Goal: Task Accomplishment & Management: Complete application form

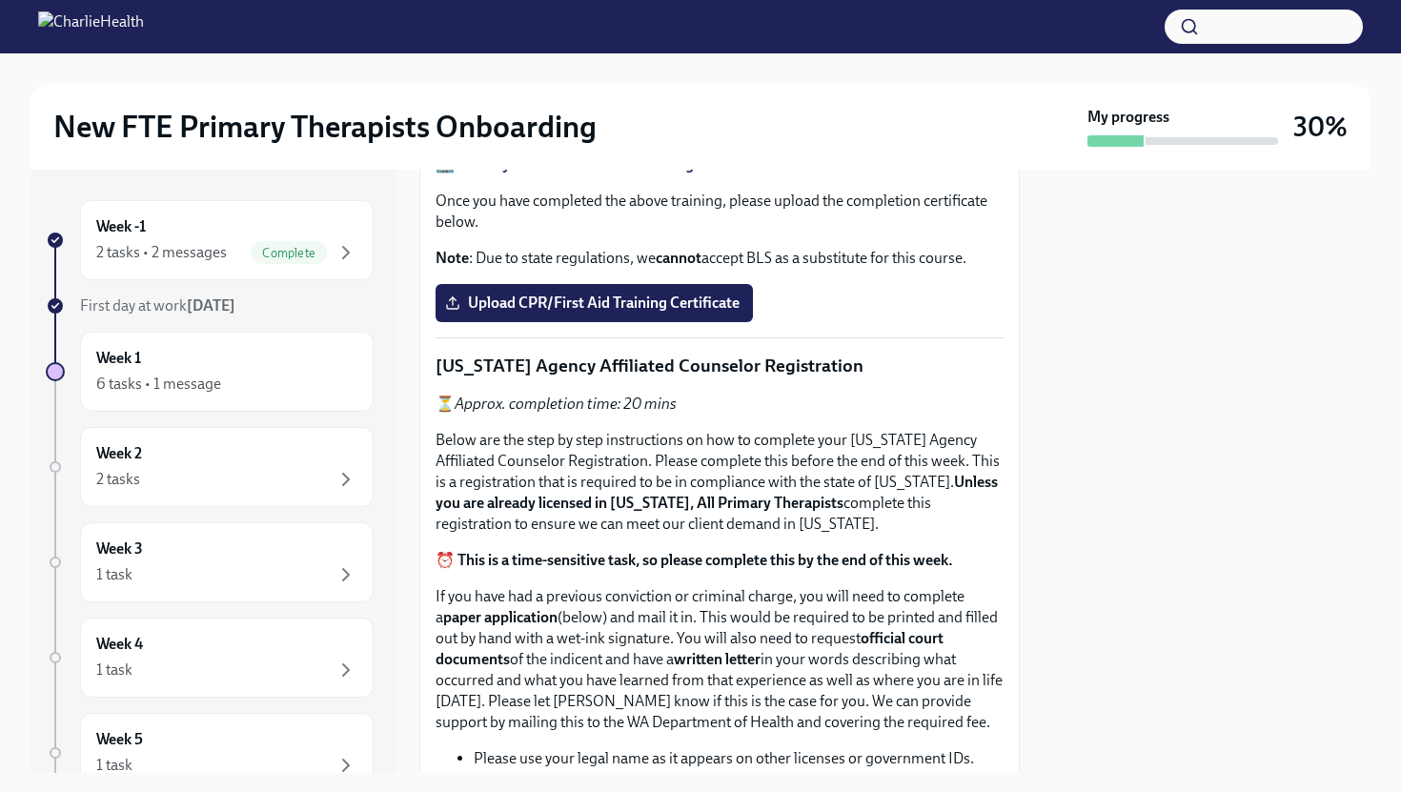
scroll to position [832, 0]
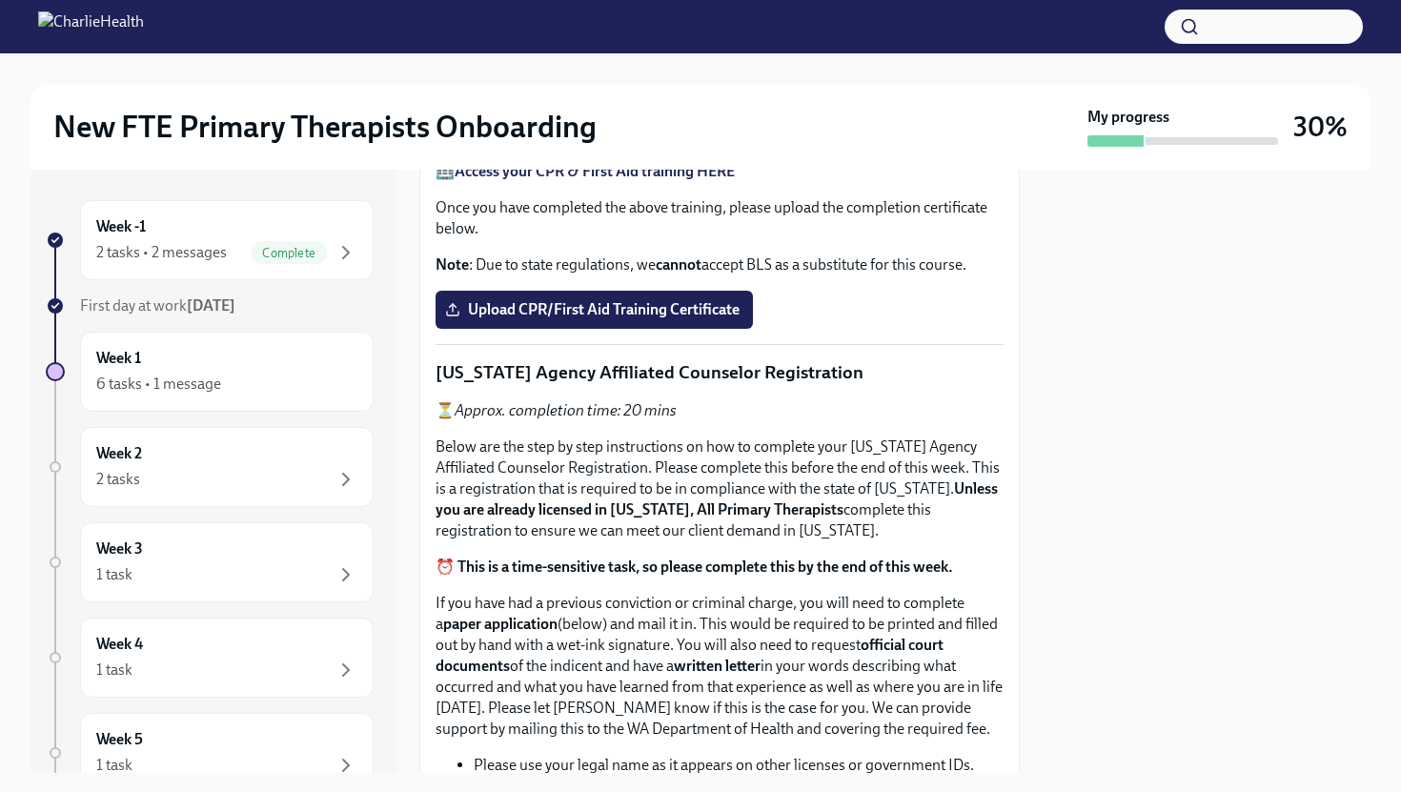
click at [481, 81] on span "Upload the [US_STATE] Telehealth Certificate" at bounding box center [608, 71] width 318 height 19
click at [0, 0] on input "Upload the [US_STATE] Telehealth Certificate" at bounding box center [0, 0] width 0 height 0
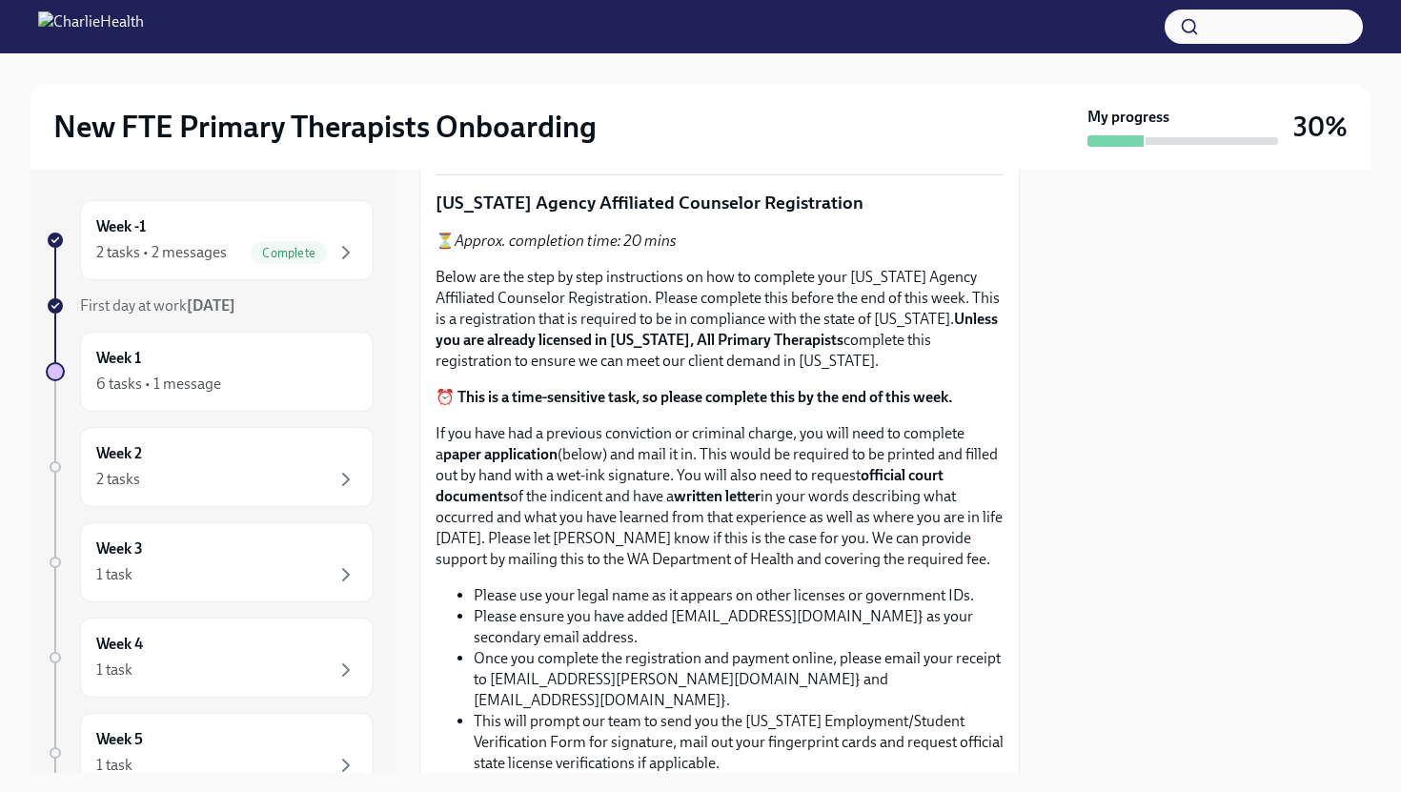
scroll to position [1003, 0]
click at [698, 10] on strong "Access your CPR & First Aid training HERE" at bounding box center [595, 0] width 280 height 18
click at [484, 149] on span "Upload CPR/First Aid Training Certificate" at bounding box center [594, 139] width 291 height 19
click at [0, 0] on input "Upload CPR/First Aid Training Certificate" at bounding box center [0, 0] width 0 height 0
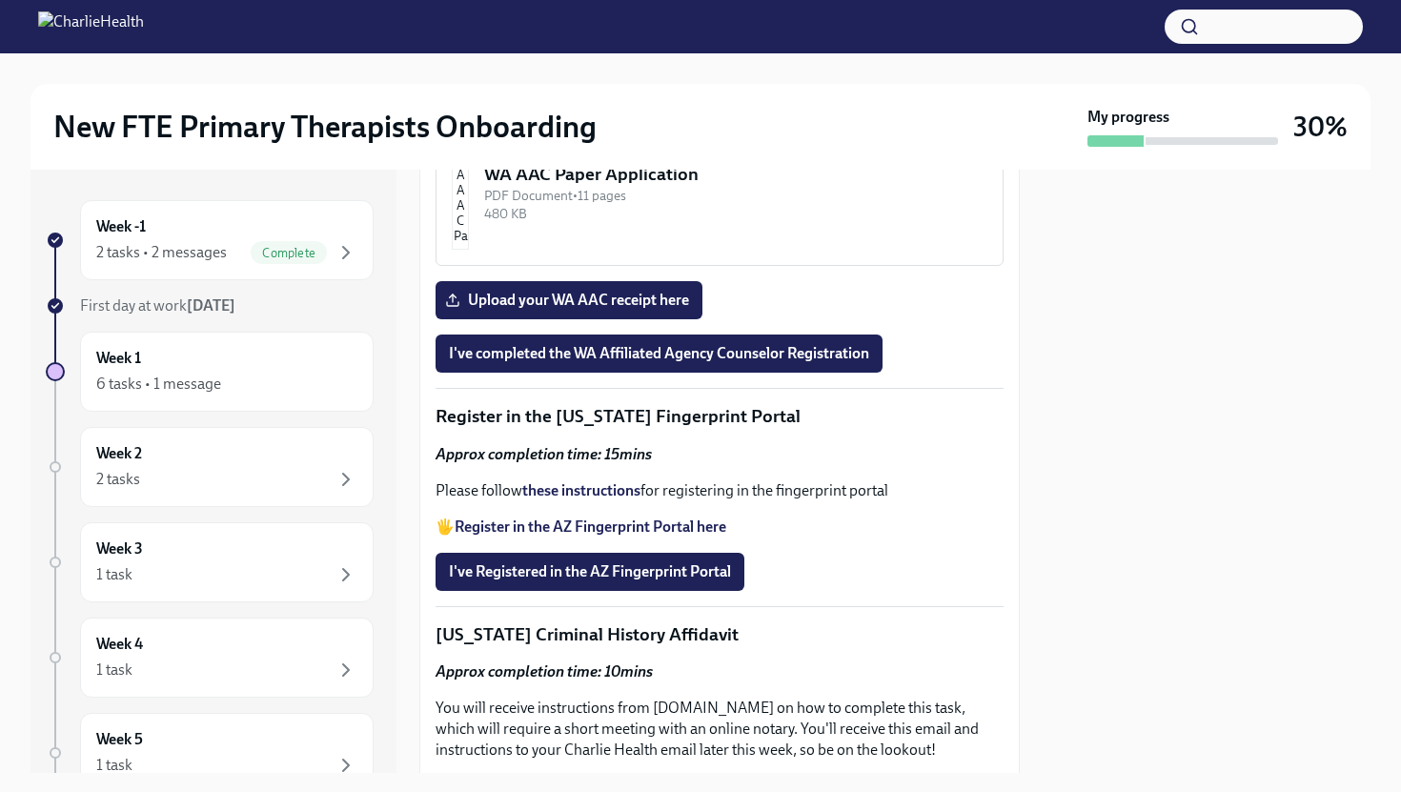
scroll to position [2165, 0]
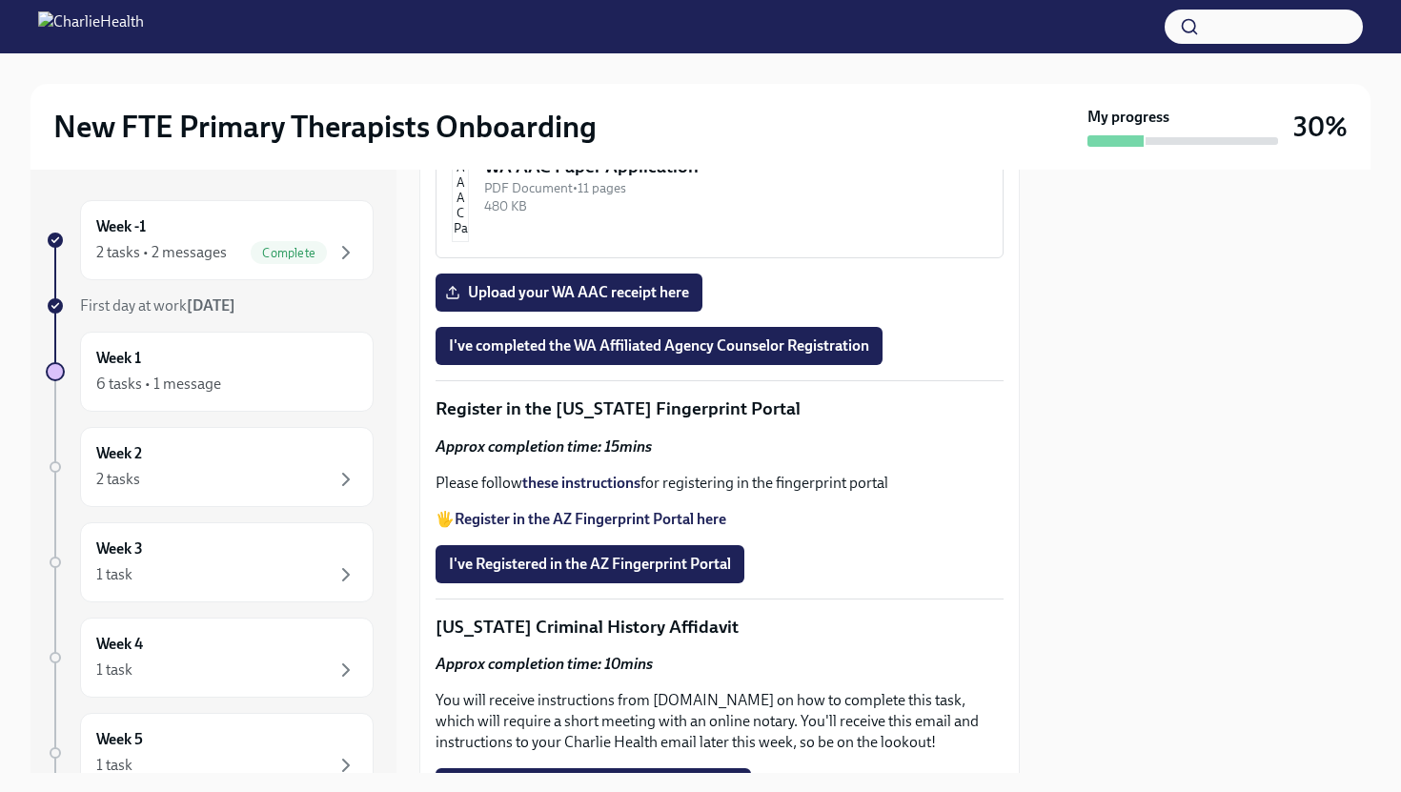
click at [756, 96] on button "WA AAC Registration Instructions PDF Document • 6 pages 344.66 KB" at bounding box center [720, 22] width 568 height 147
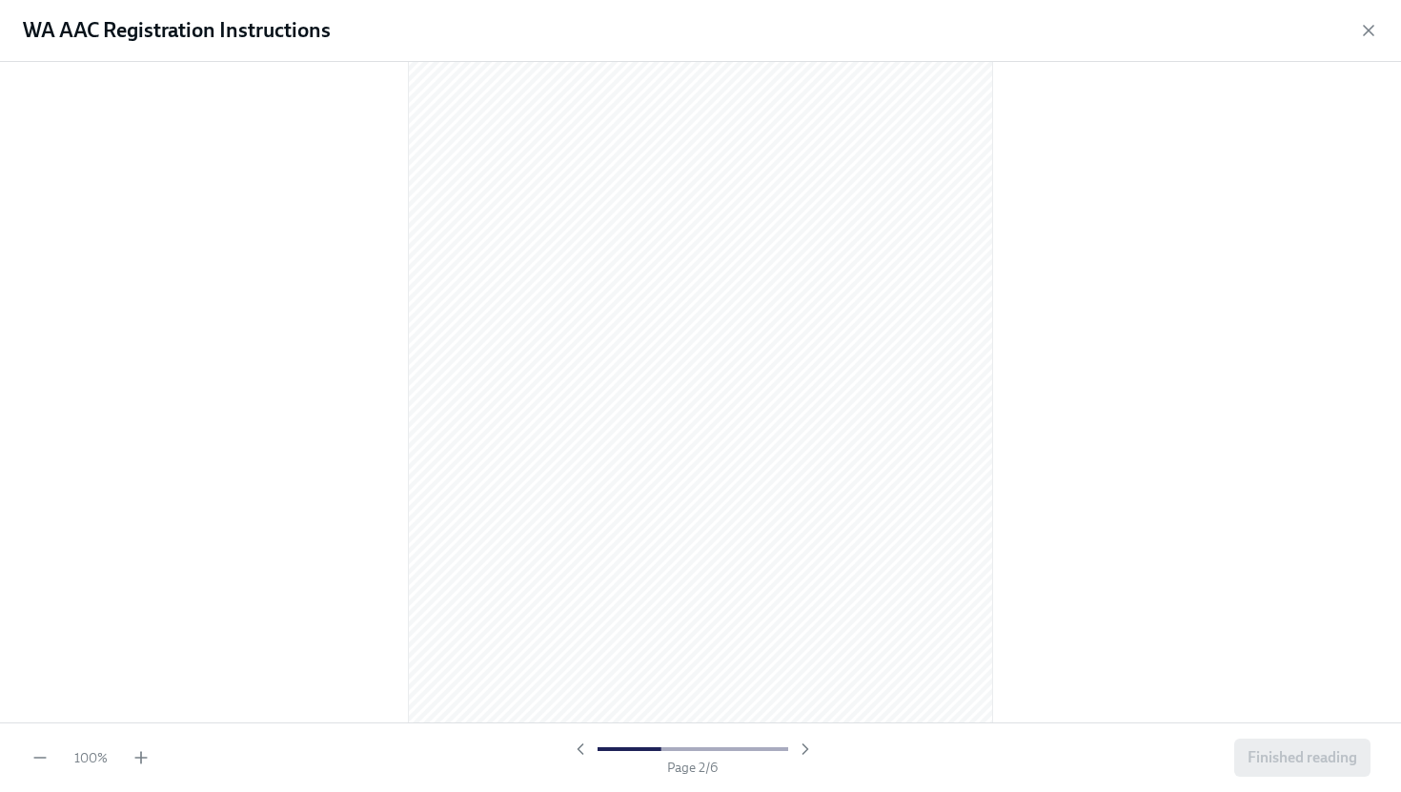
scroll to position [879, 0]
click at [156, 761] on div "100 % Page 2 / 6 Finished reading" at bounding box center [700, 757] width 1401 height 70
click at [151, 761] on div "100 % Page 2 / 6 Finished reading" at bounding box center [700, 757] width 1401 height 70
click at [133, 755] on icon "button" at bounding box center [141, 757] width 19 height 19
click at [137, 755] on icon "button" at bounding box center [141, 757] width 19 height 19
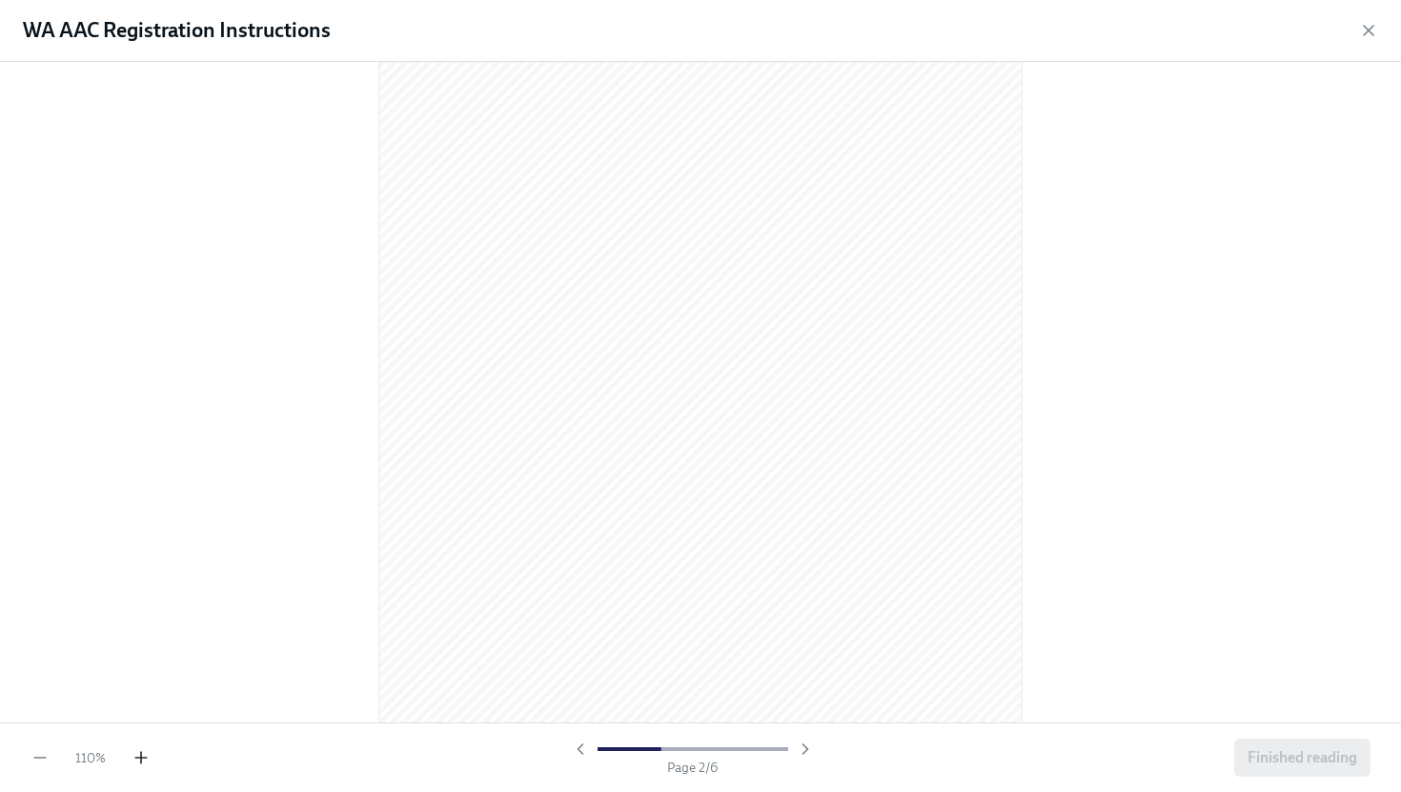
click at [137, 755] on icon "button" at bounding box center [141, 757] width 19 height 19
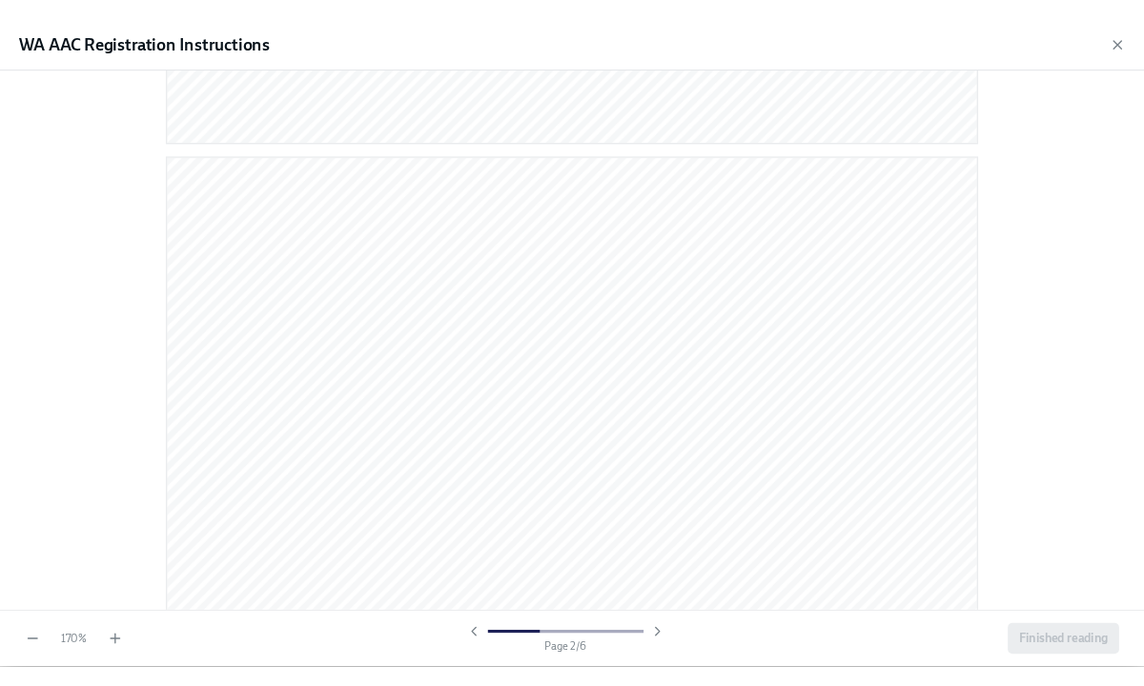
scroll to position [1269, 0]
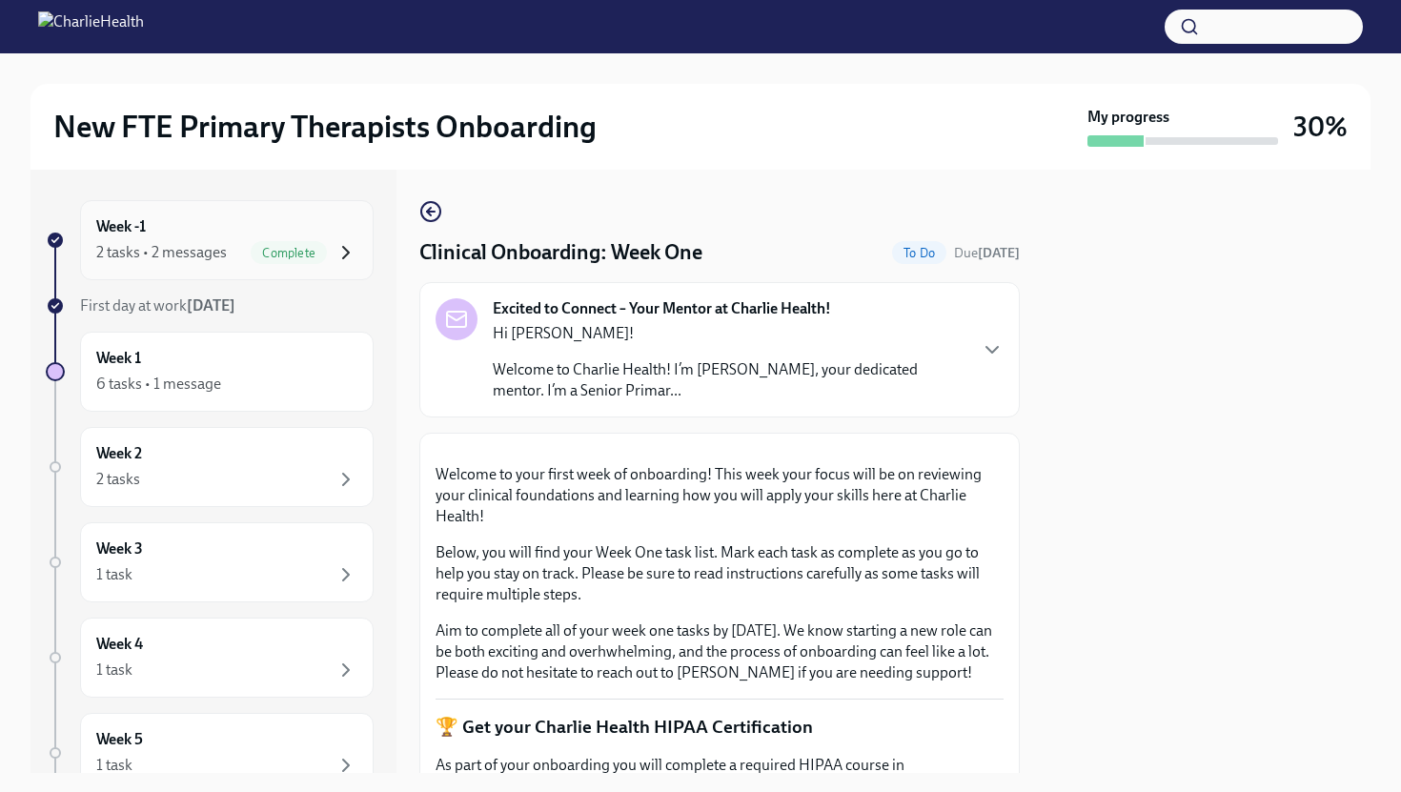
click at [344, 258] on icon "button" at bounding box center [346, 252] width 23 height 23
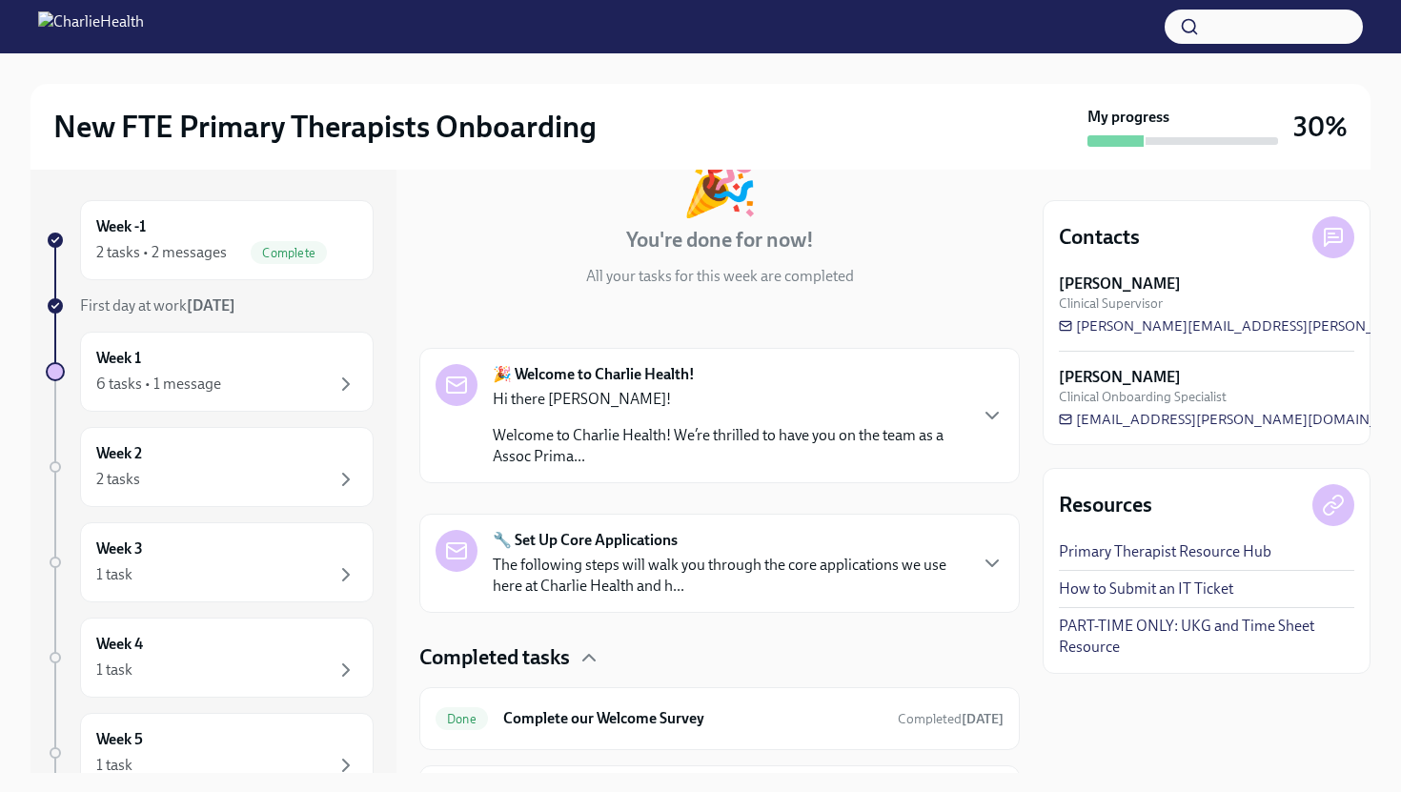
scroll to position [152, 0]
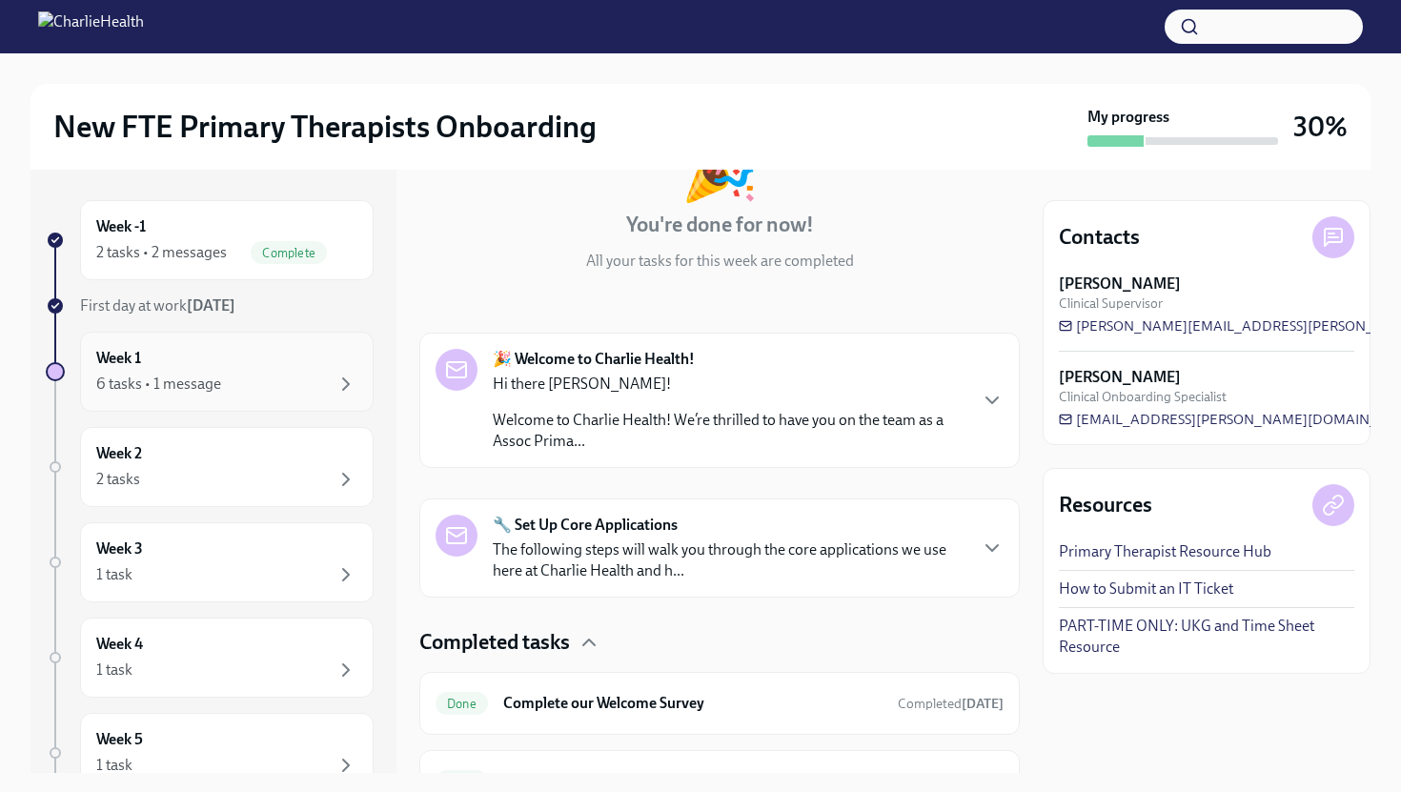
click at [194, 360] on div "Week 1 6 tasks • 1 message" at bounding box center [226, 372] width 261 height 48
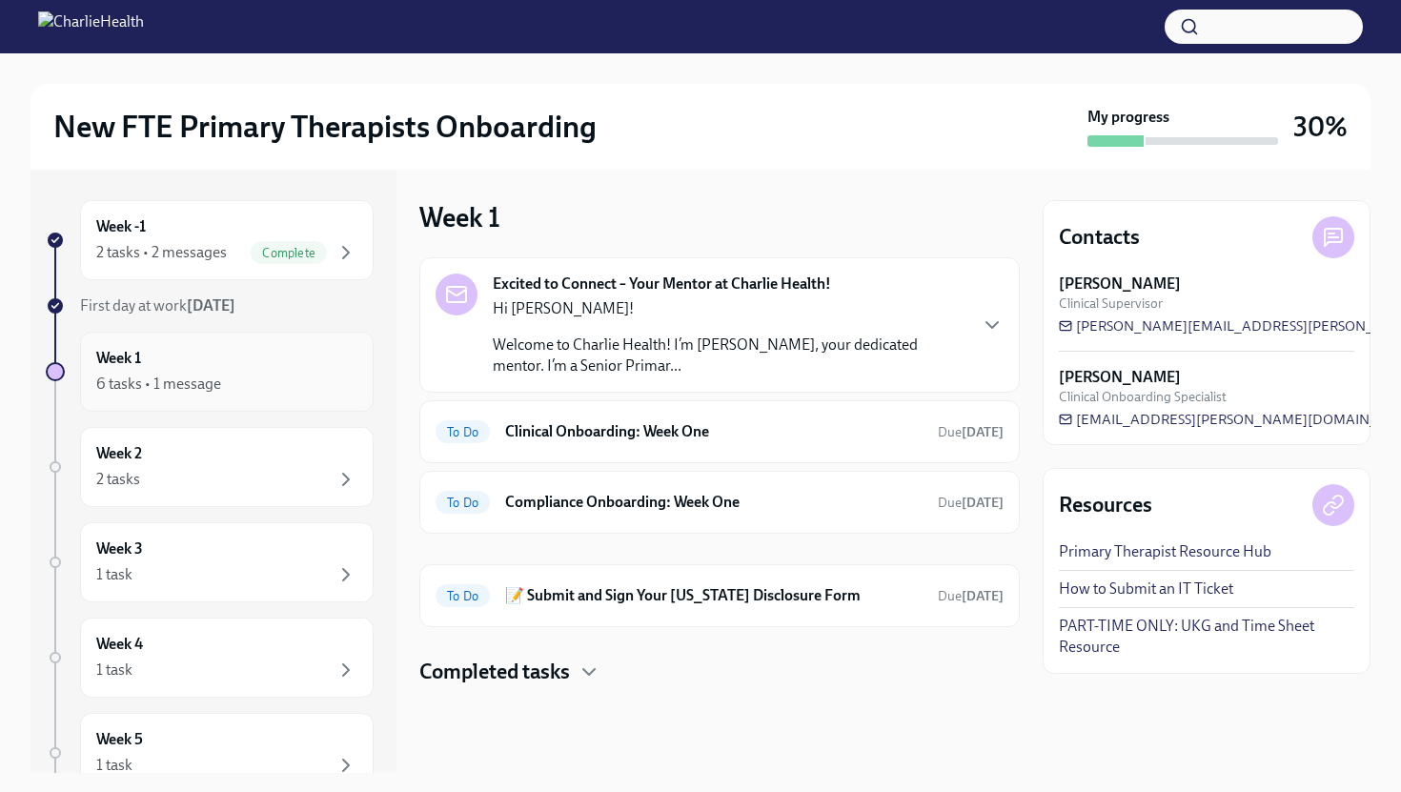
click at [194, 360] on div "Week 1 6 tasks • 1 message" at bounding box center [226, 372] width 261 height 48
click at [228, 254] on div "2 tasks • 2 messages Complete" at bounding box center [226, 252] width 261 height 23
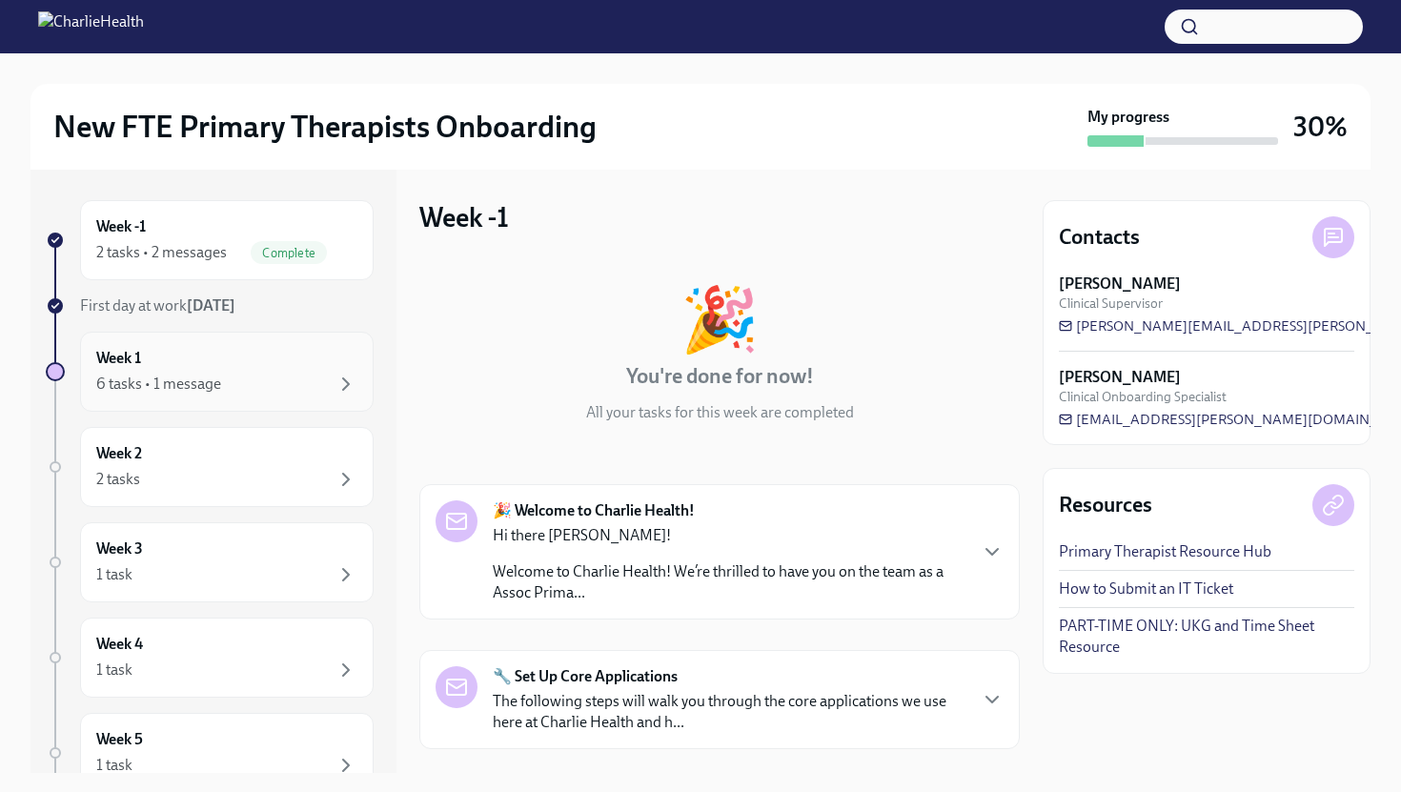
click at [207, 380] on div "6 tasks • 1 message" at bounding box center [158, 384] width 125 height 21
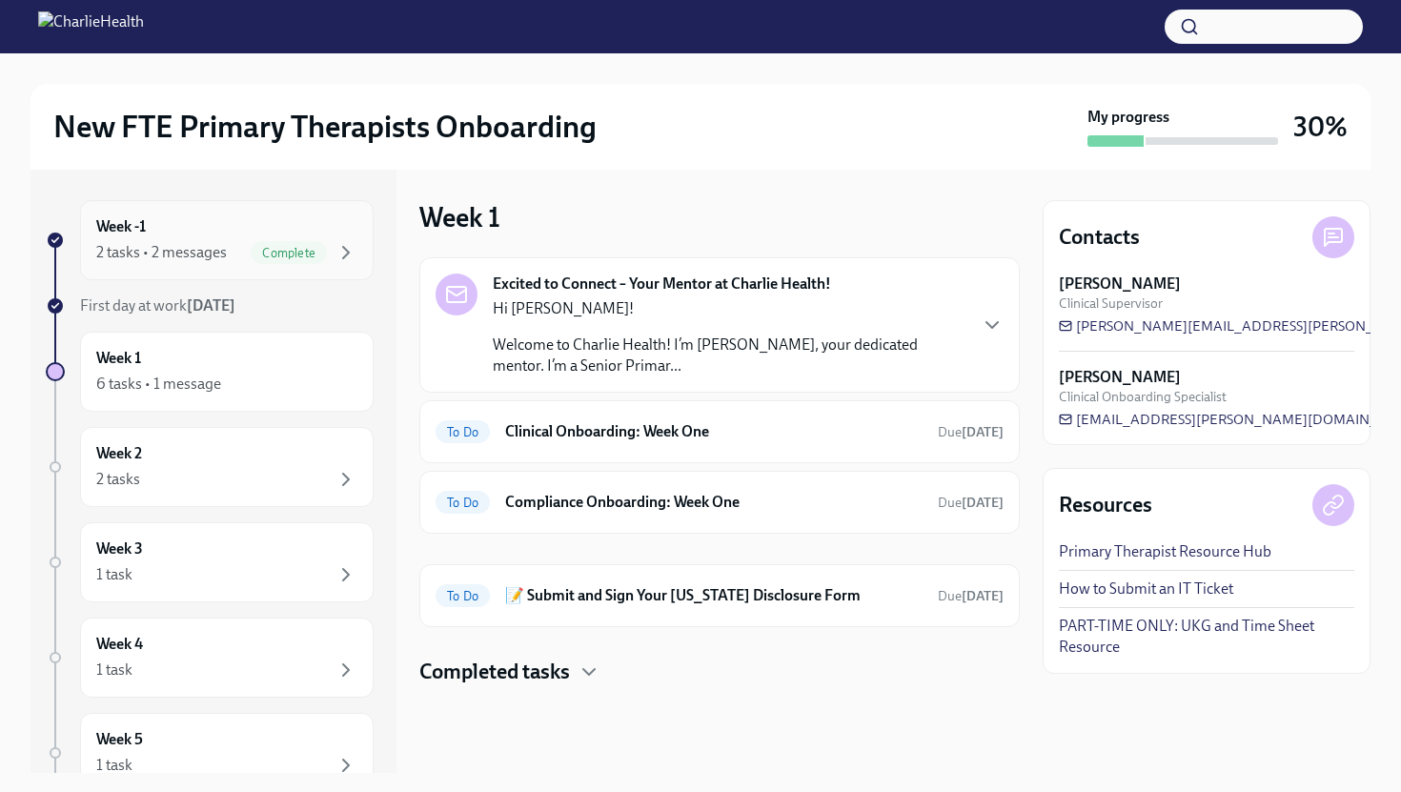
click at [247, 277] on div "Week -1 2 tasks • 2 messages Complete" at bounding box center [227, 240] width 294 height 80
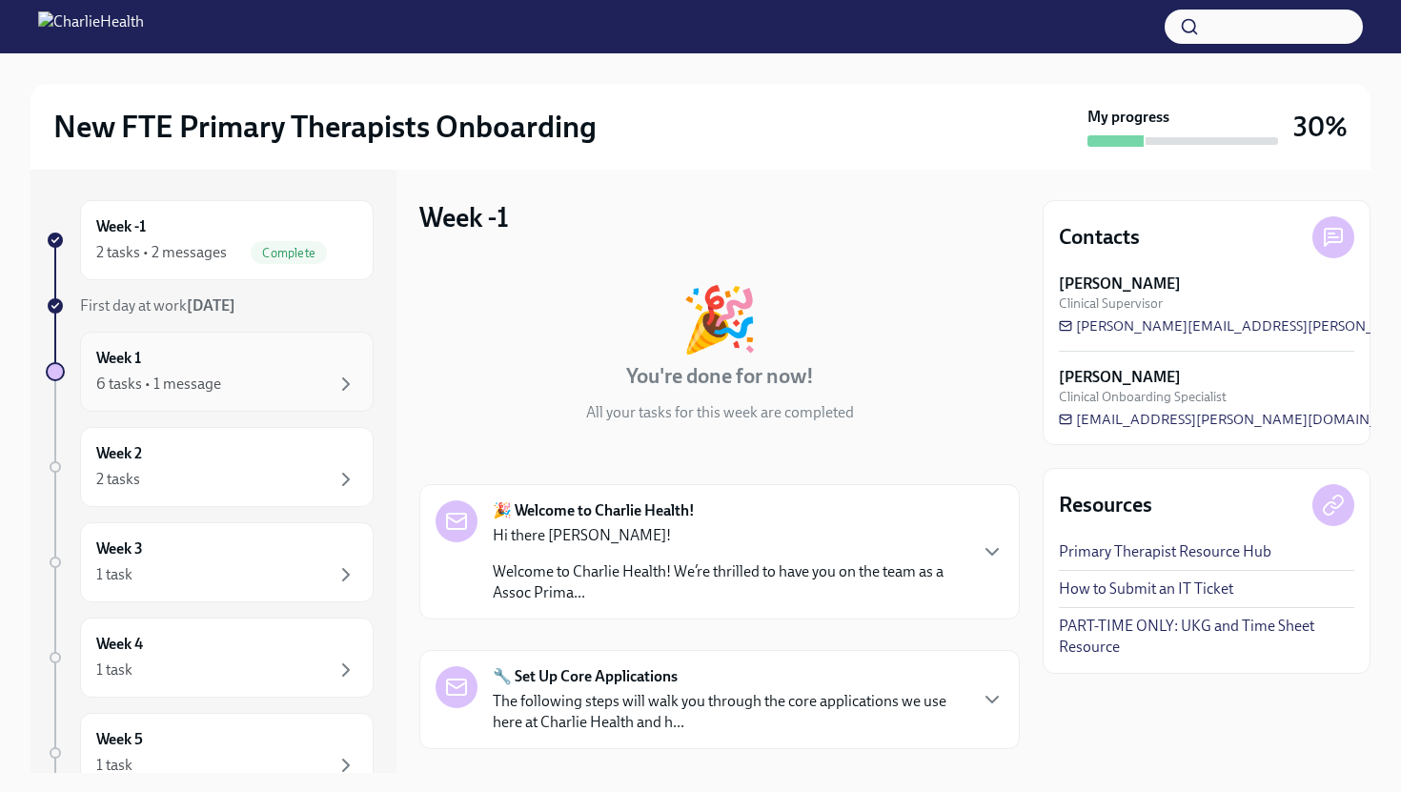
click at [230, 390] on div "6 tasks • 1 message" at bounding box center [226, 384] width 261 height 23
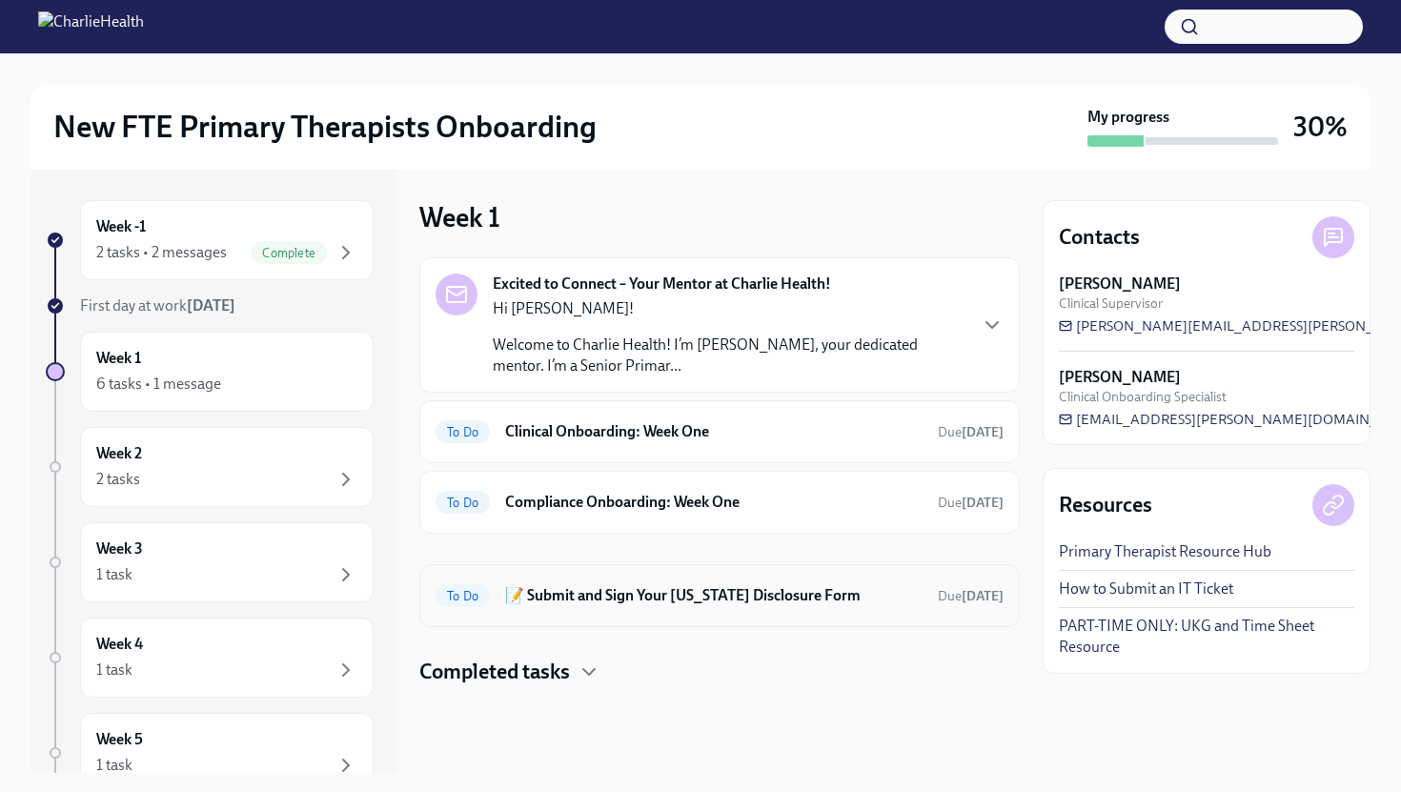
click at [670, 599] on h6 "📝 Submit and Sign Your [US_STATE] Disclosure Form" at bounding box center [713, 595] width 417 height 21
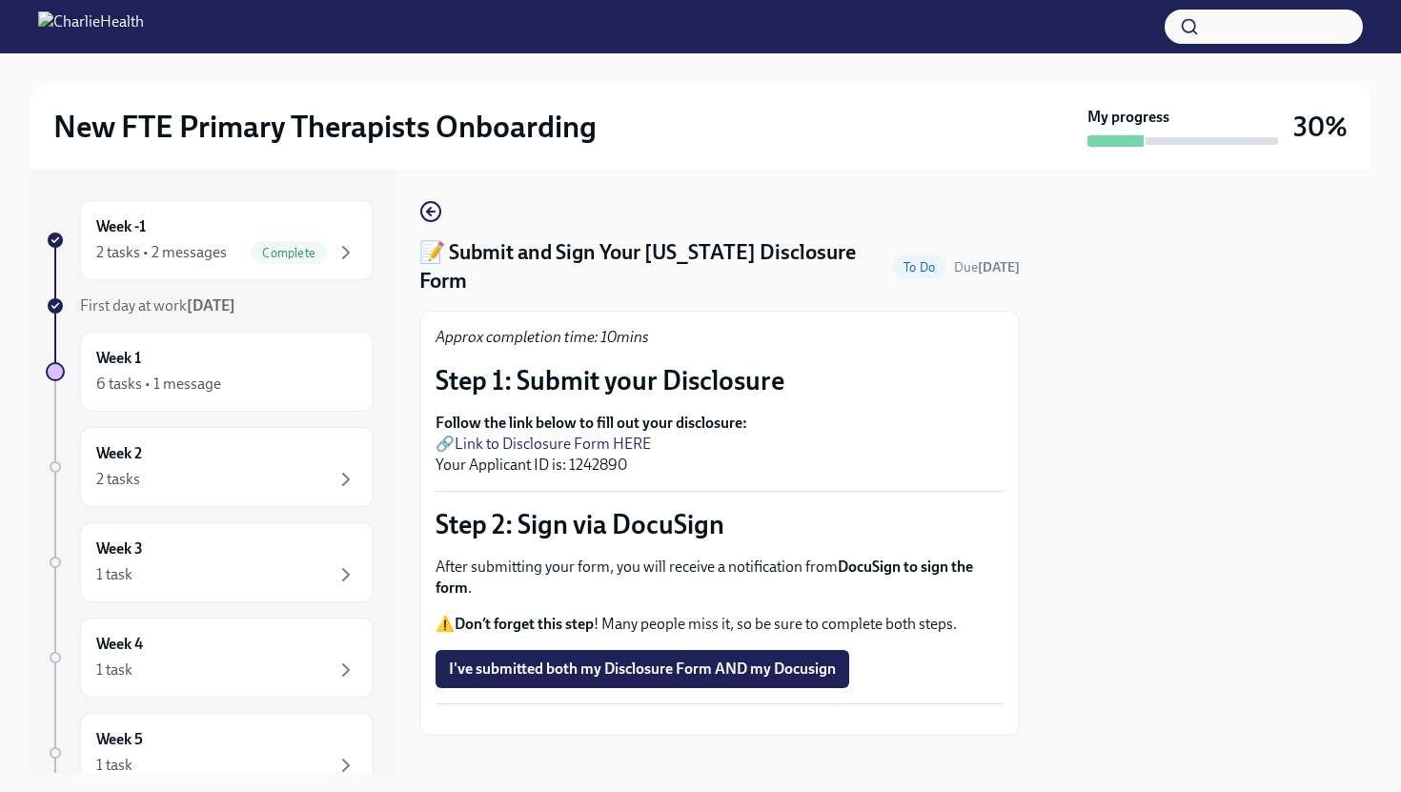
click at [601, 435] on link "Link to Disclosure Form HERE" at bounding box center [553, 444] width 196 height 18
click at [614, 441] on p "Follow the link below to fill out your disclosure: 🔗 Link to Disclosure Form HE…" at bounding box center [720, 444] width 568 height 63
copy p "1242890"
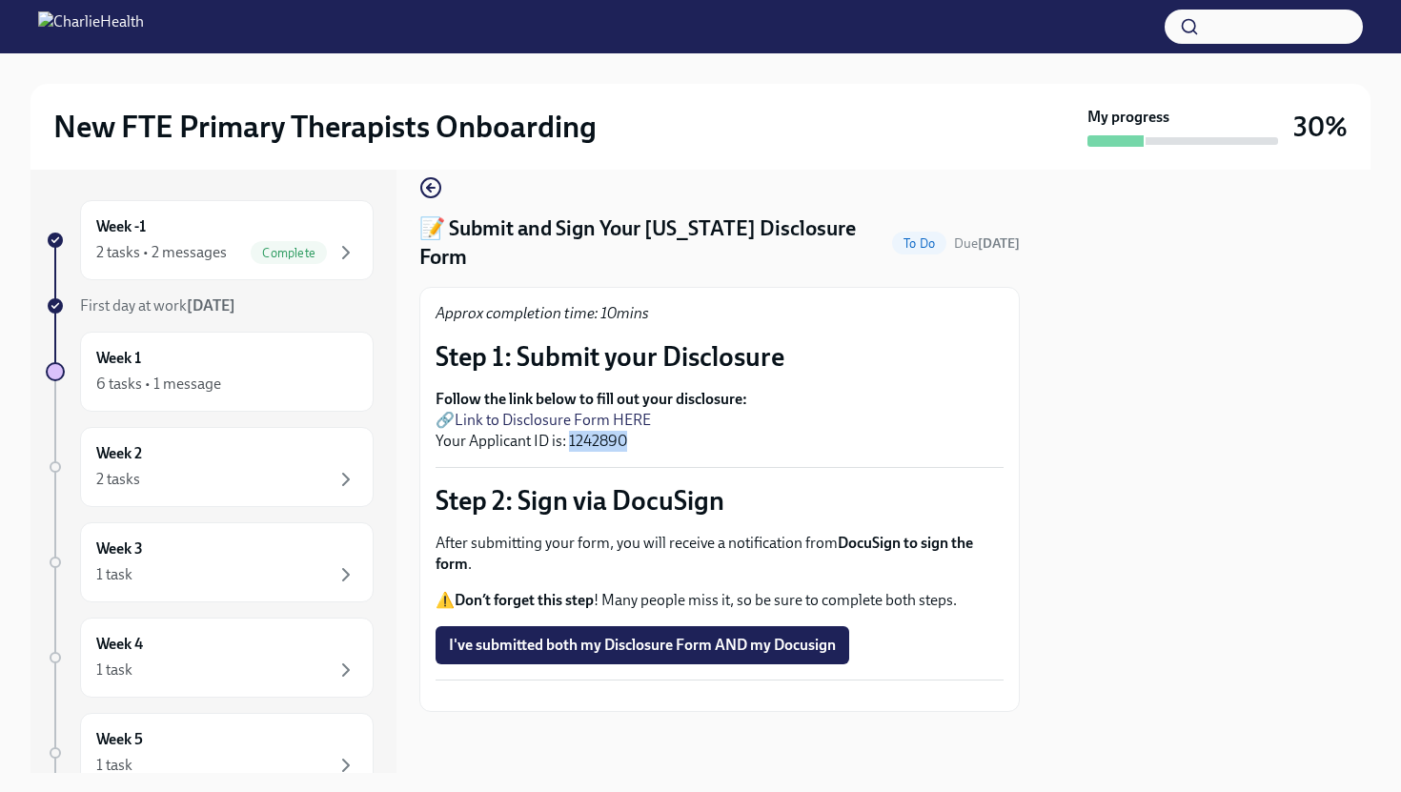
scroll to position [41, 0]
click at [847, 303] on div "Approx completion time: 10mins Step 1: Submit your Disclosure Follow the link b…" at bounding box center [720, 499] width 568 height 393
click at [819, 696] on button "Zoom image" at bounding box center [720, 696] width 568 height 0
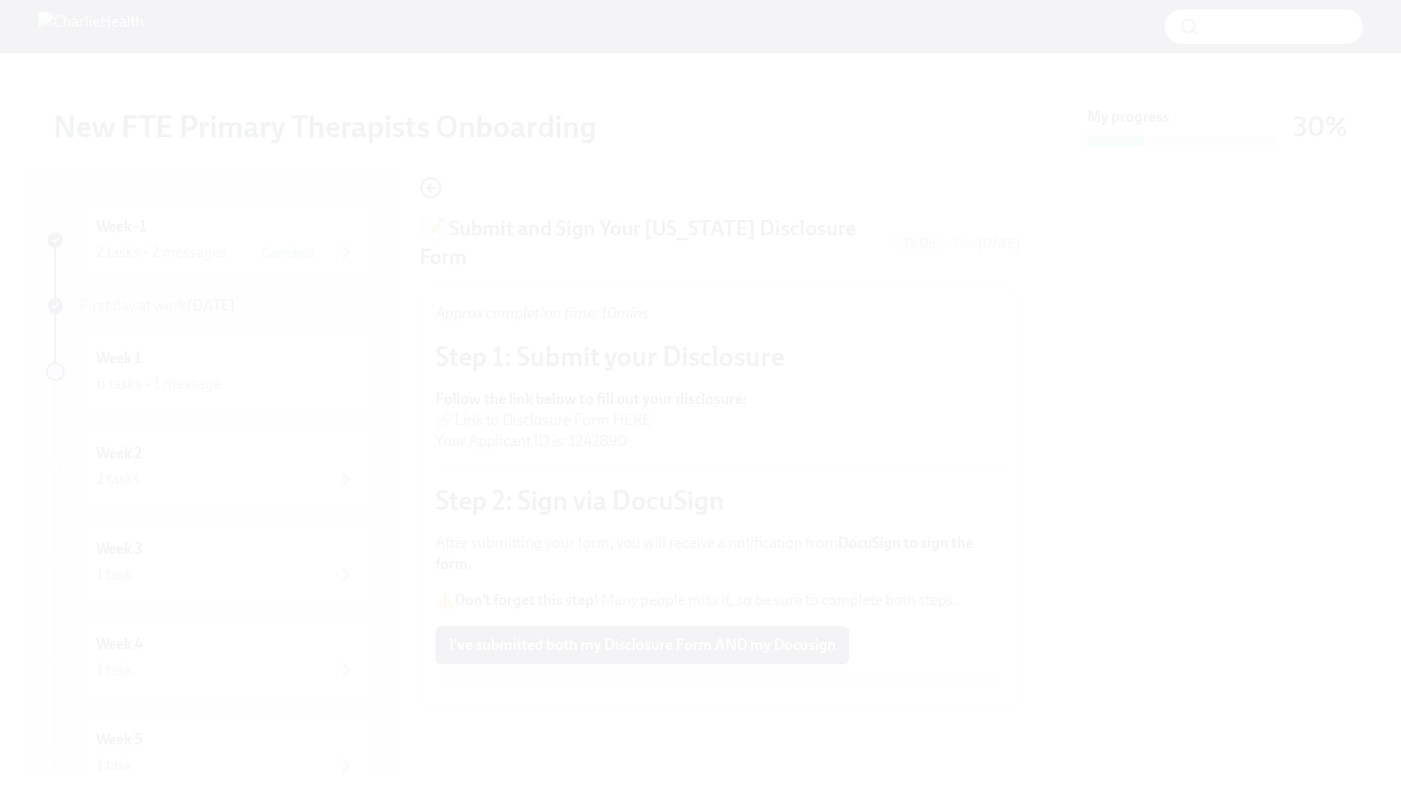
click at [819, 677] on button "Unzoom image" at bounding box center [700, 396] width 1401 height 792
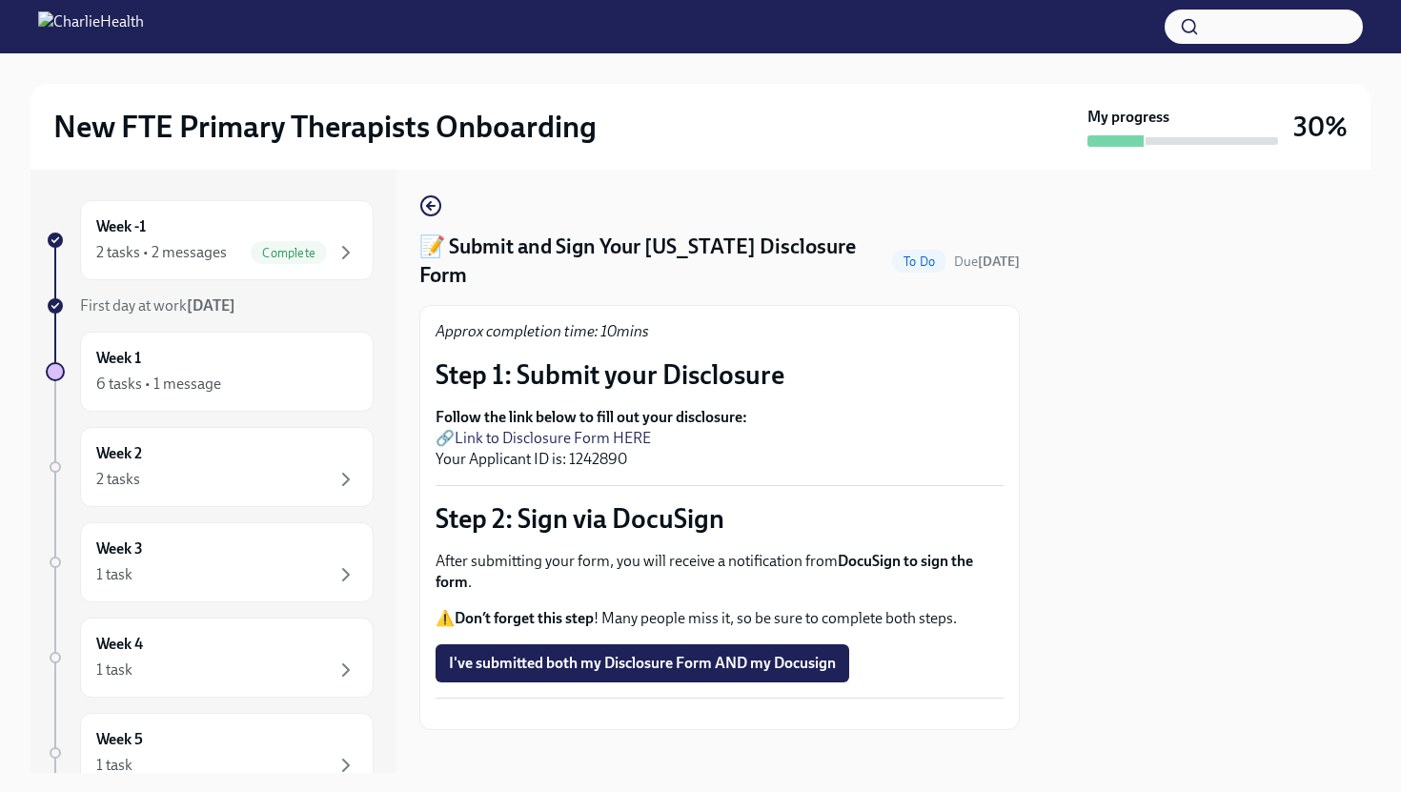
scroll to position [0, 0]
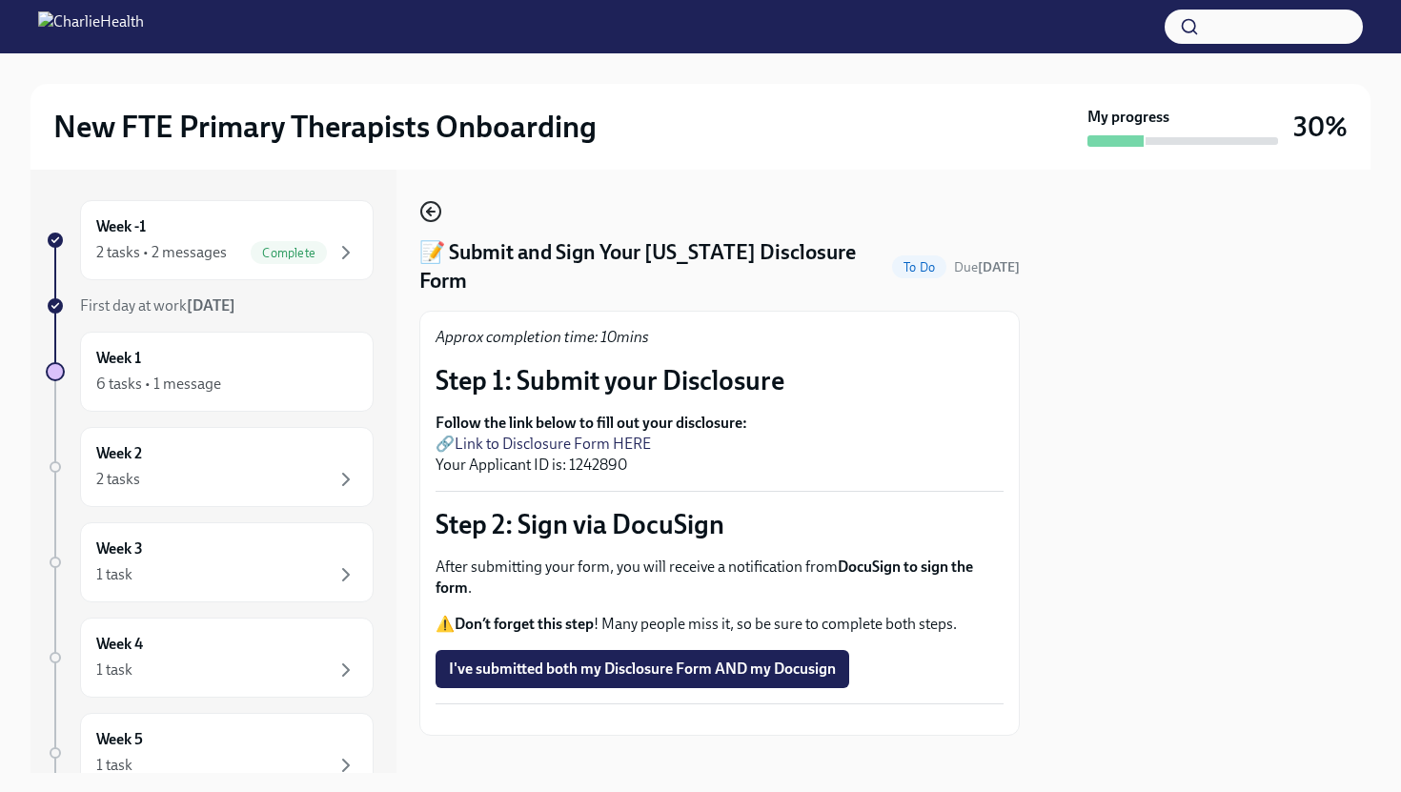
click at [435, 216] on icon "button" at bounding box center [430, 211] width 23 height 23
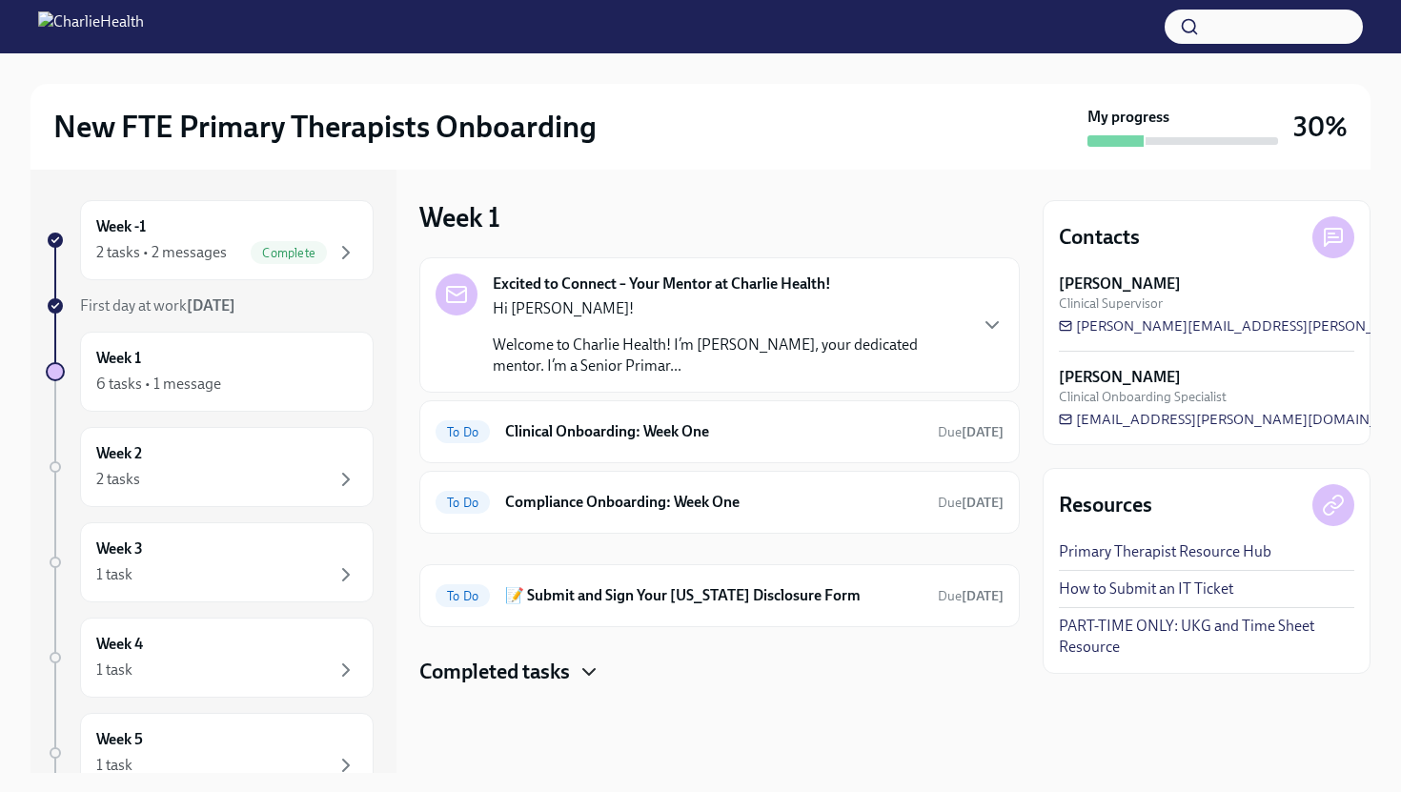
click at [594, 675] on icon "button" at bounding box center [589, 671] width 23 height 23
click at [633, 499] on h6 "Compliance Onboarding: Week One" at bounding box center [713, 502] width 417 height 21
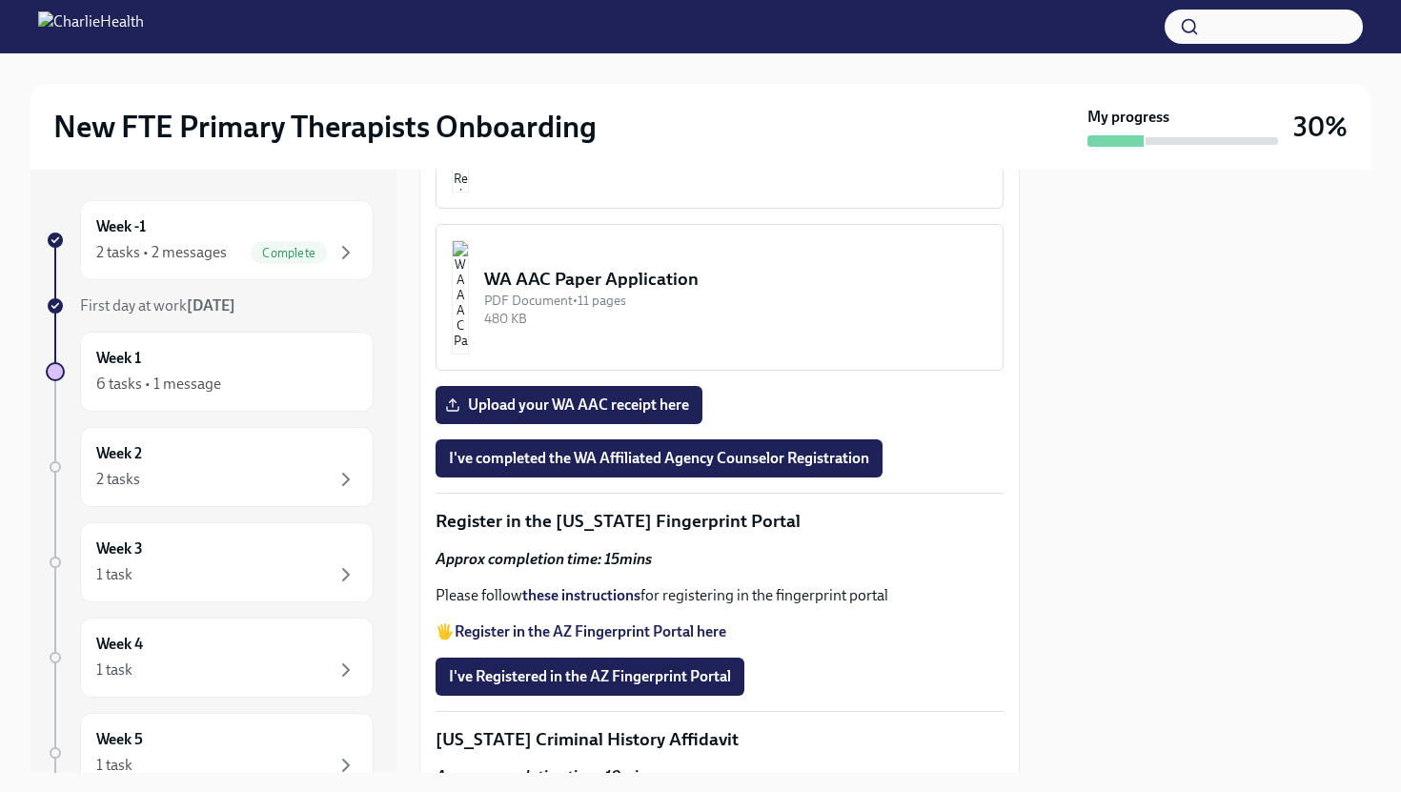
scroll to position [2057, 0]
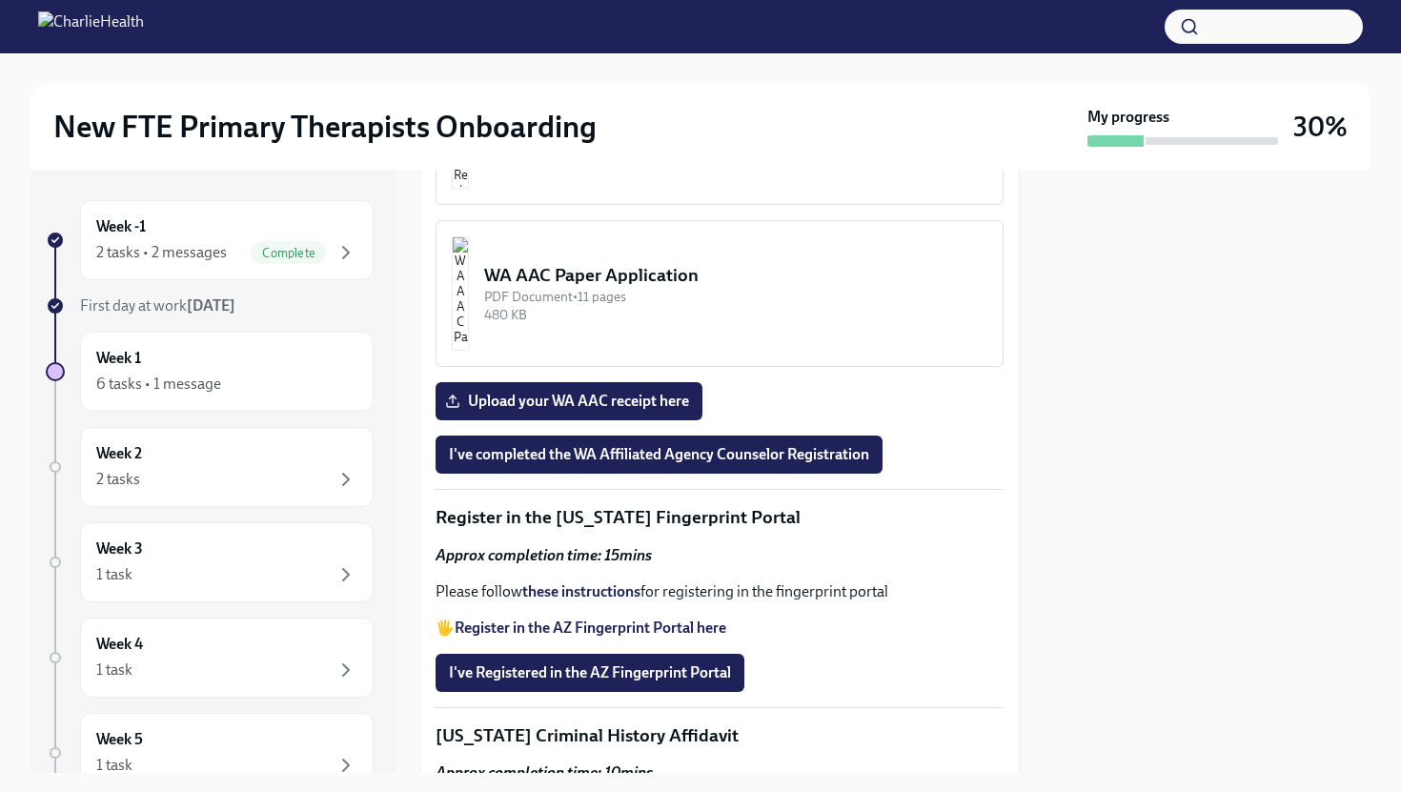
click at [669, 205] on button "WA AAC Registration Instructions PDF Document • 6 pages 344.66 KB" at bounding box center [720, 131] width 568 height 147
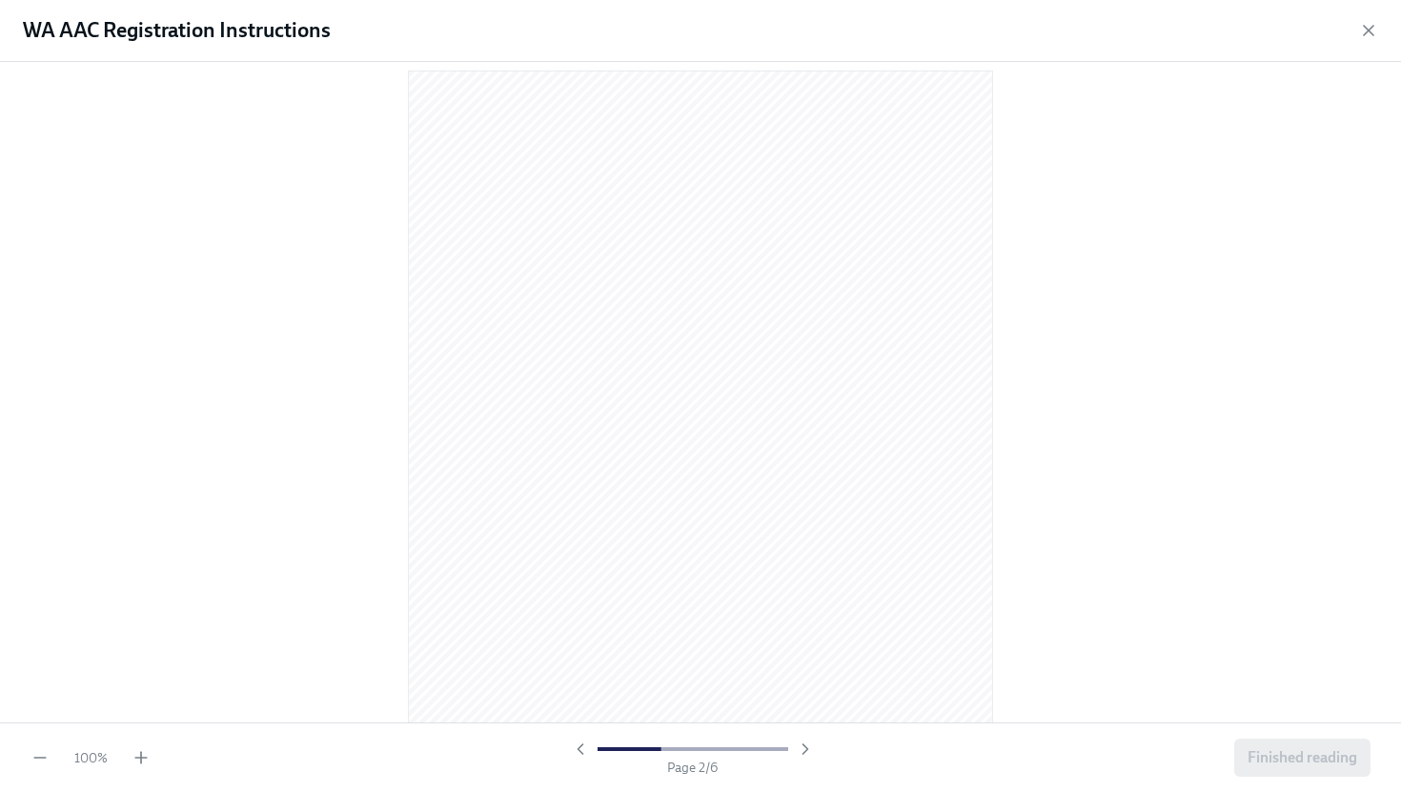
scroll to position [747, 0]
click at [625, 778] on div "100 % Page 2 / 6 Finished reading" at bounding box center [700, 757] width 1401 height 70
click at [1371, 39] on icon "button" at bounding box center [1368, 30] width 19 height 19
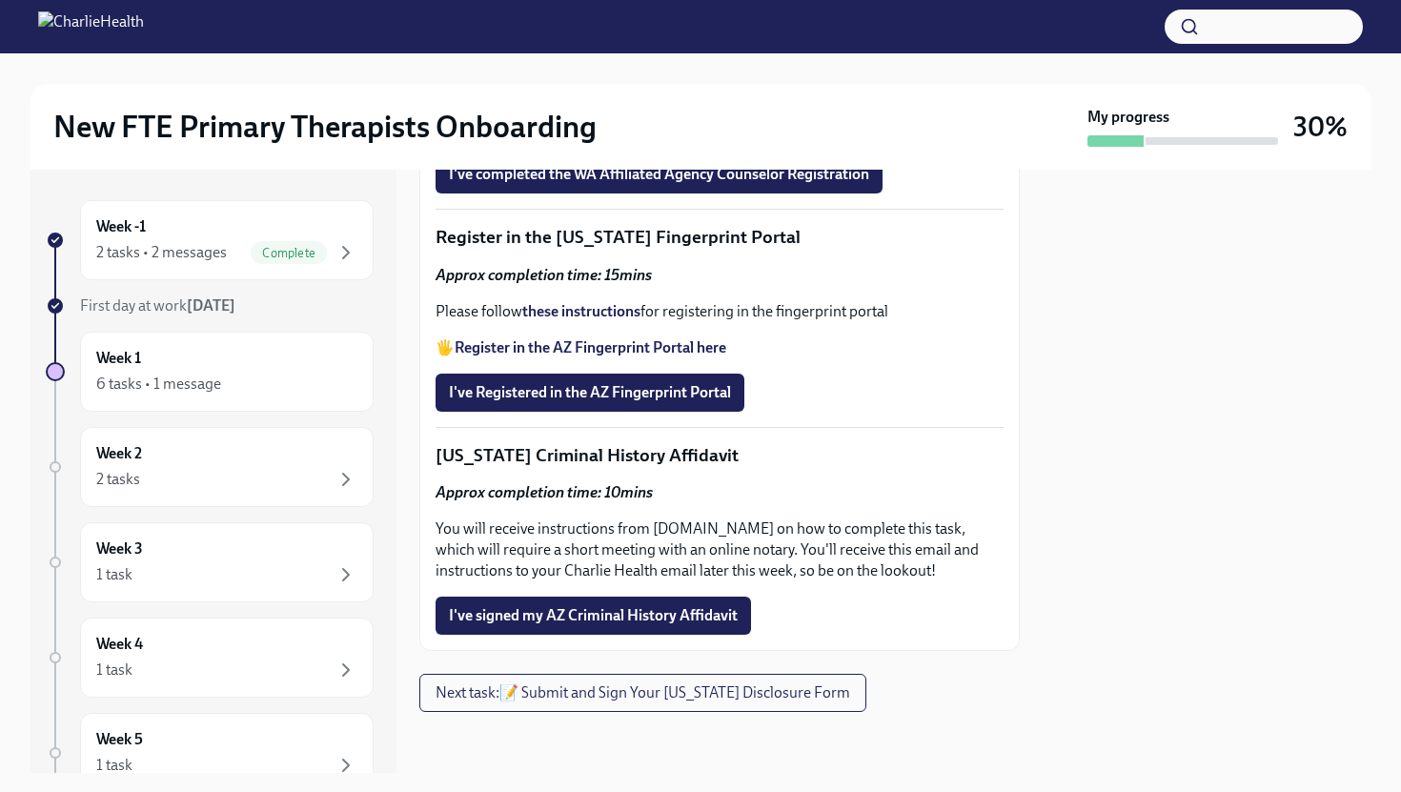
scroll to position [2727, 0]
click at [293, 232] on div "Week -1 2 tasks • 2 messages Complete" at bounding box center [226, 240] width 261 height 48
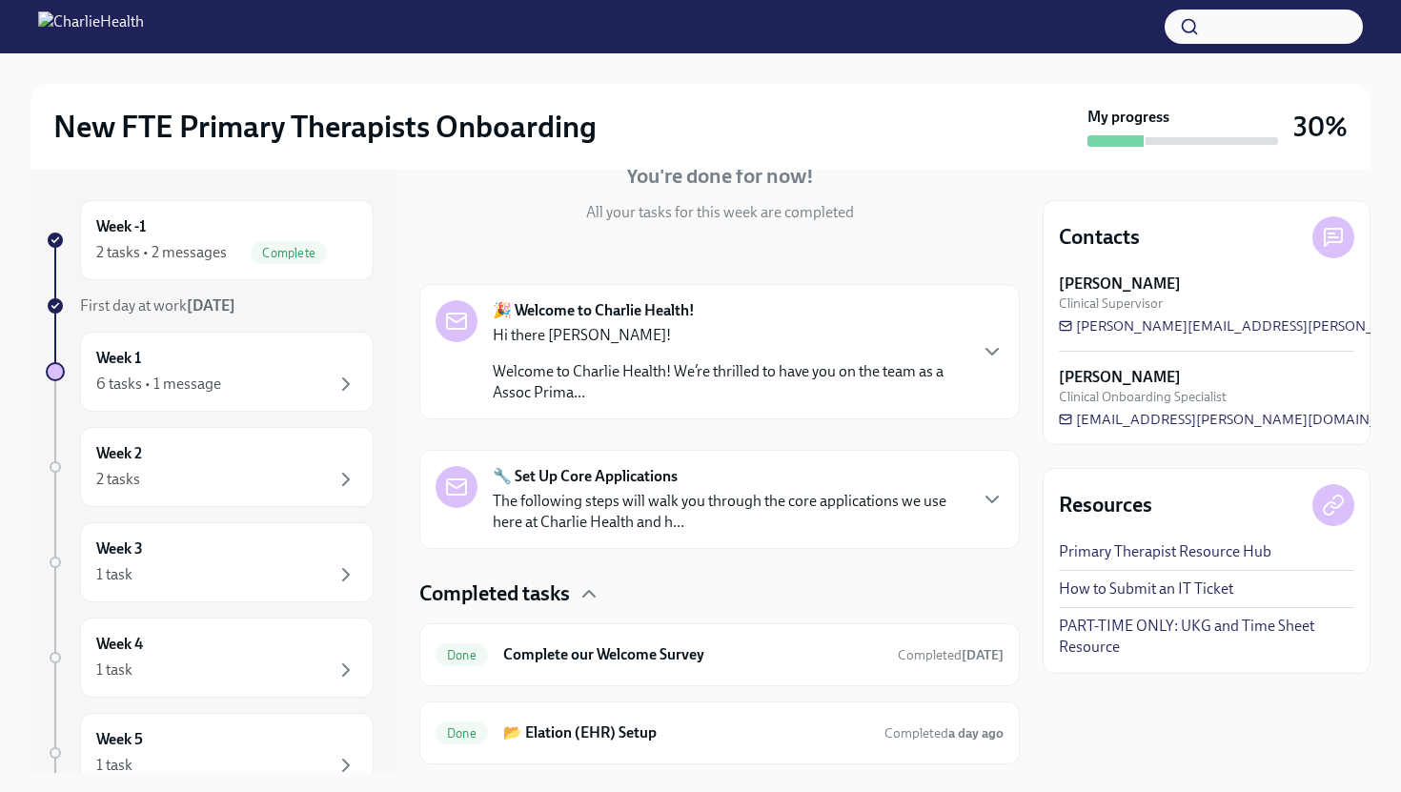
scroll to position [253, 0]
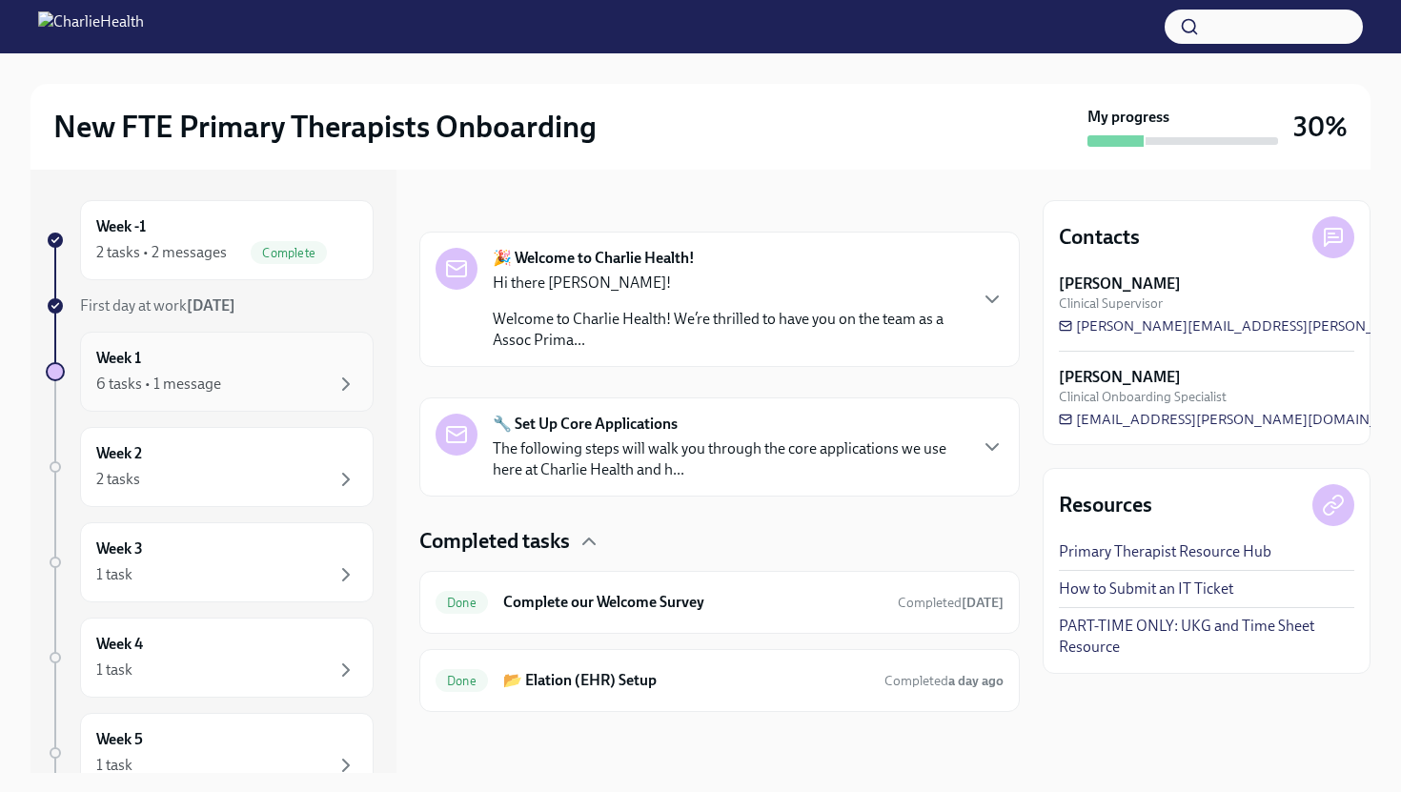
click at [284, 380] on div "6 tasks • 1 message" at bounding box center [226, 384] width 261 height 23
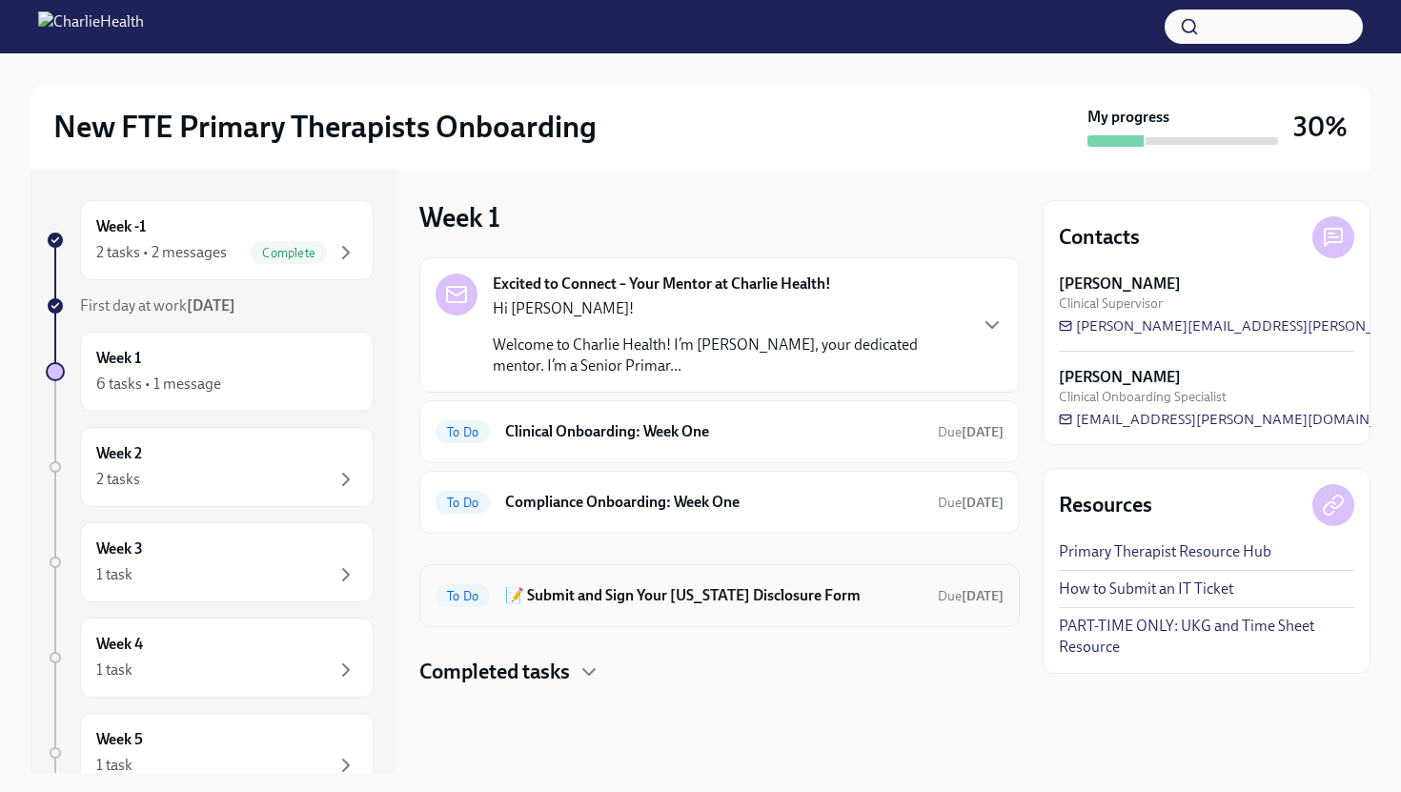
click at [586, 619] on div "To Do 📝 Submit and Sign Your [US_STATE] Disclosure Form Due [DATE]" at bounding box center [719, 595] width 600 height 63
click at [587, 606] on div "To Do 📝 Submit and Sign Your [US_STATE] Disclosure Form Due [DATE]" at bounding box center [720, 595] width 568 height 30
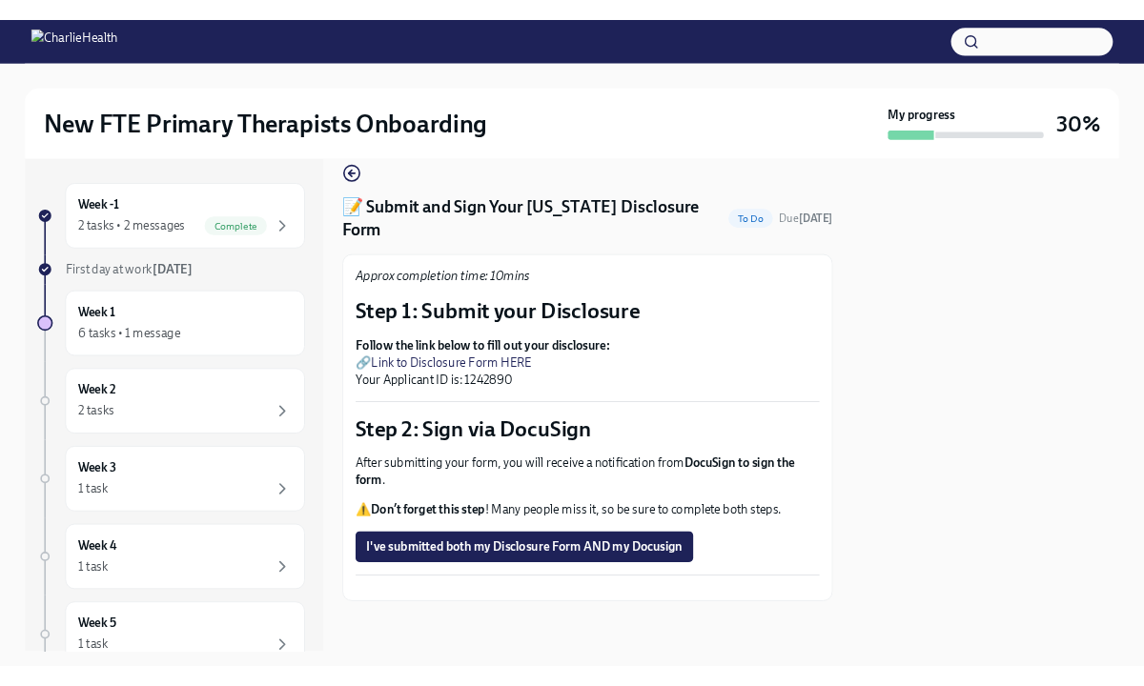
scroll to position [41, 0]
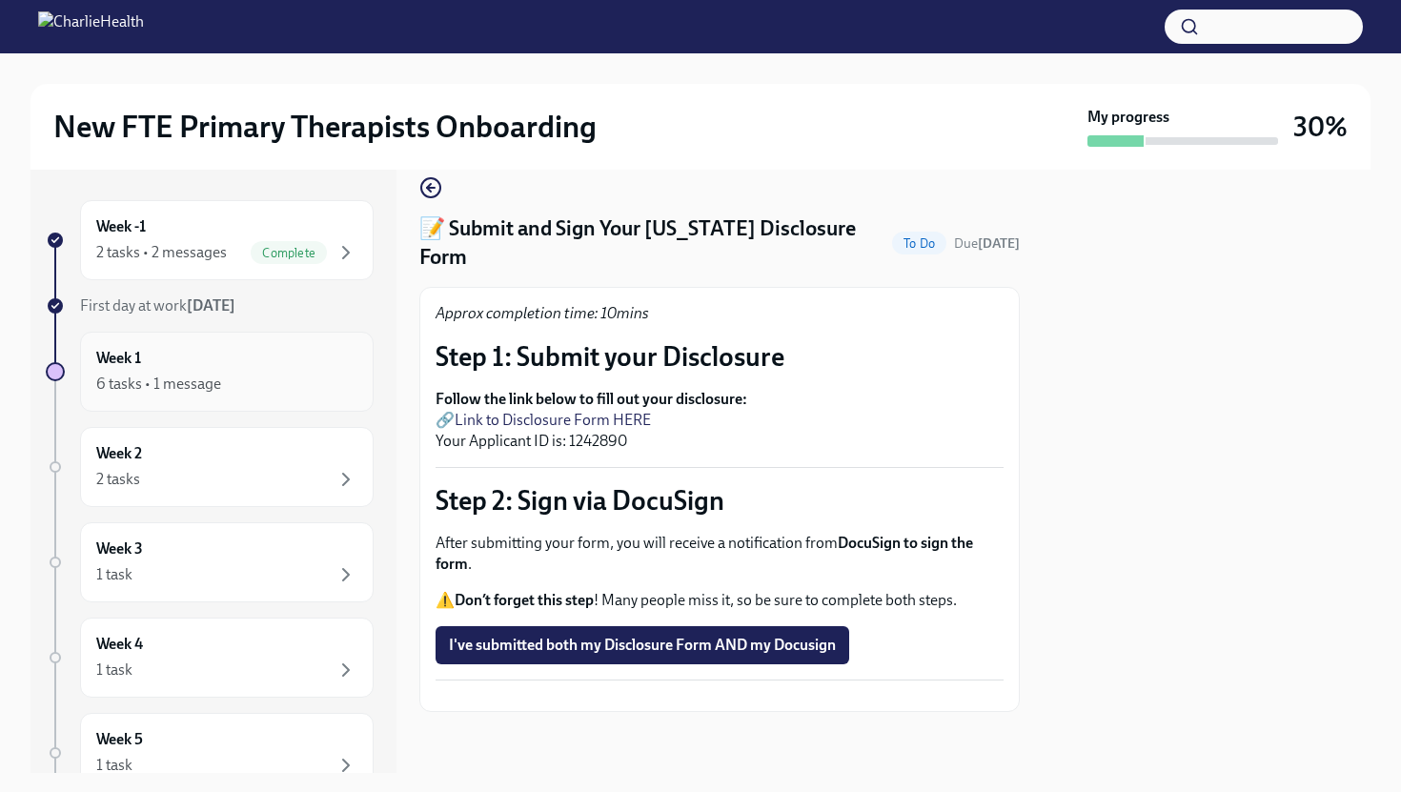
click at [344, 380] on icon "button" at bounding box center [346, 384] width 23 height 23
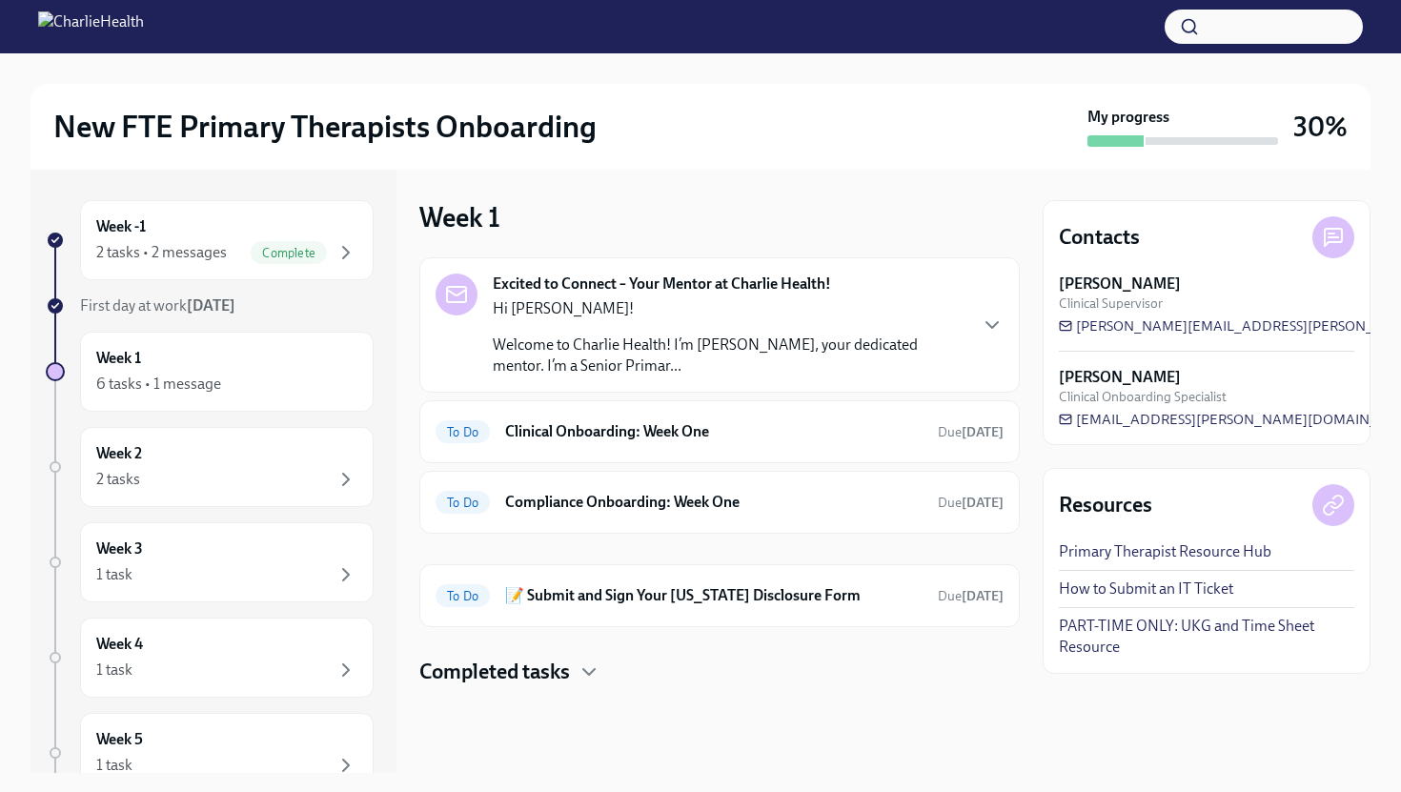
click at [1124, 548] on link "Primary Therapist Resource Hub" at bounding box center [1165, 551] width 213 height 21
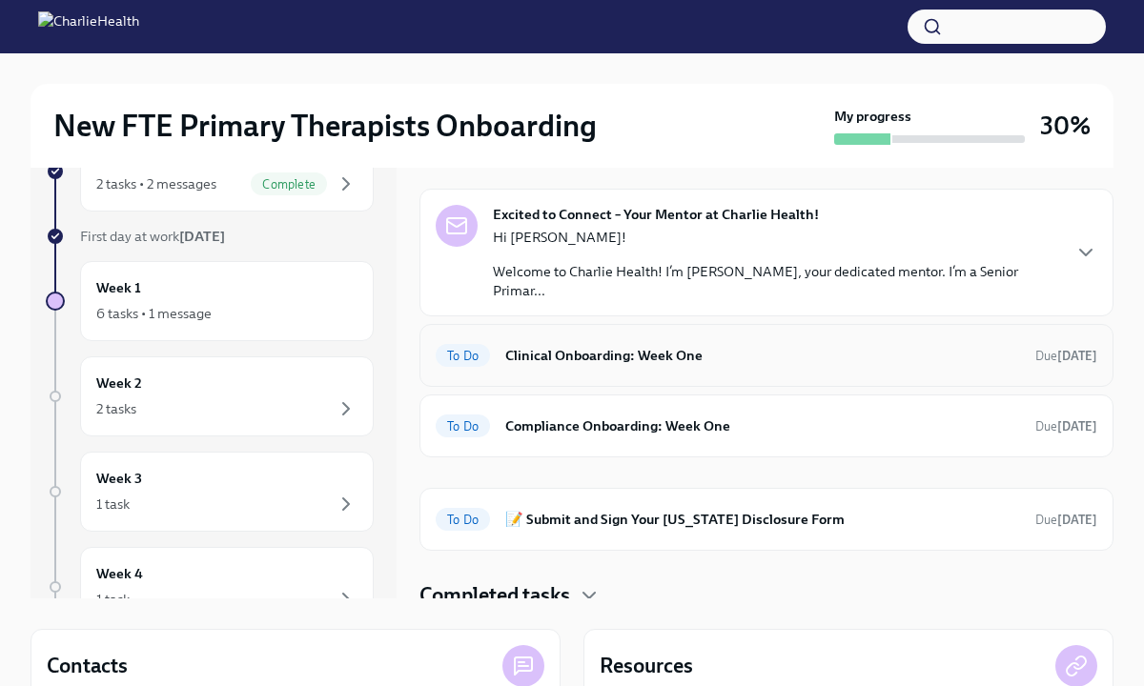
click at [545, 345] on h6 "Clinical Onboarding: Week One" at bounding box center [762, 355] width 515 height 21
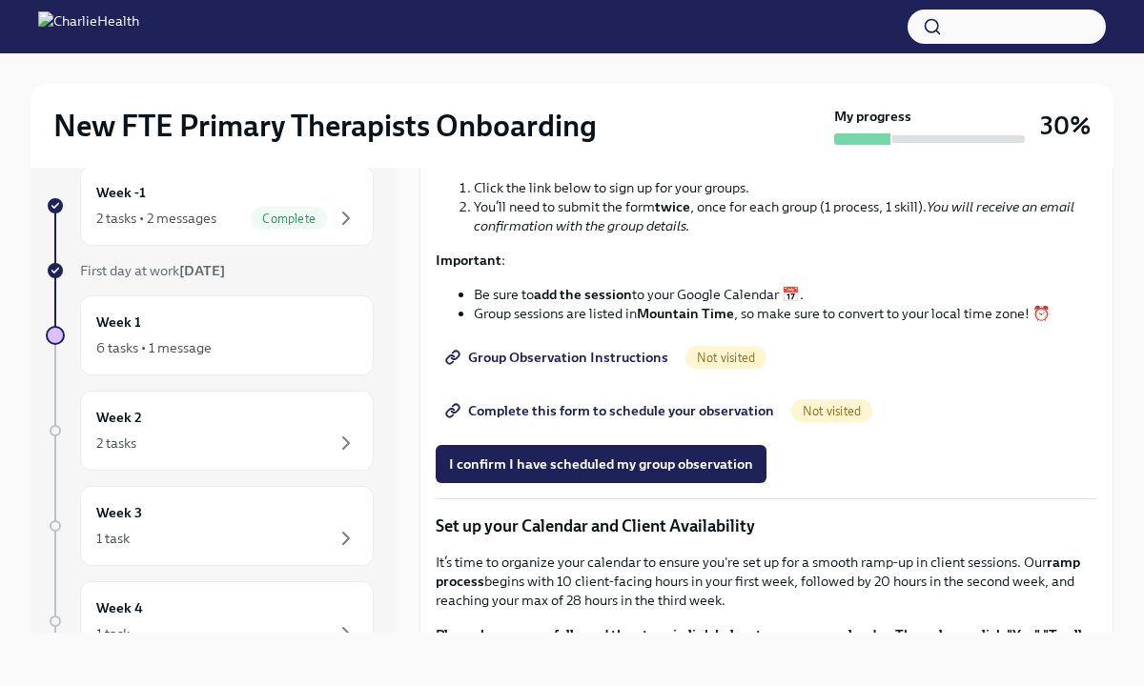
scroll to position [2295, 0]
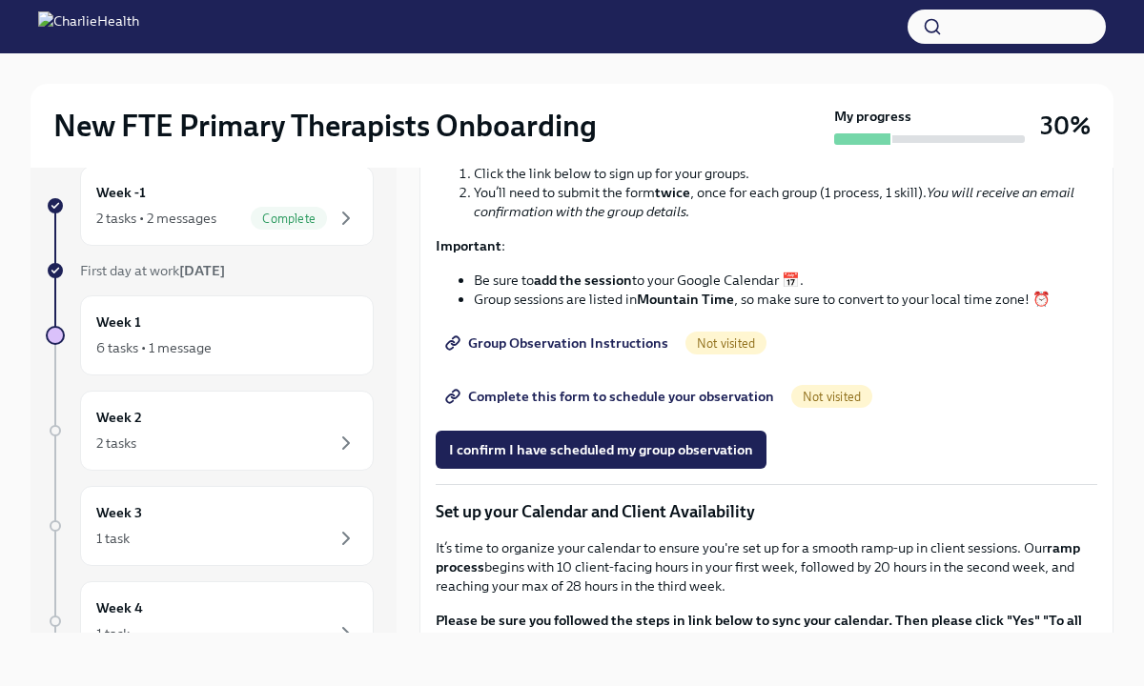
click at [561, 353] on span "Group Observation Instructions" at bounding box center [558, 343] width 219 height 19
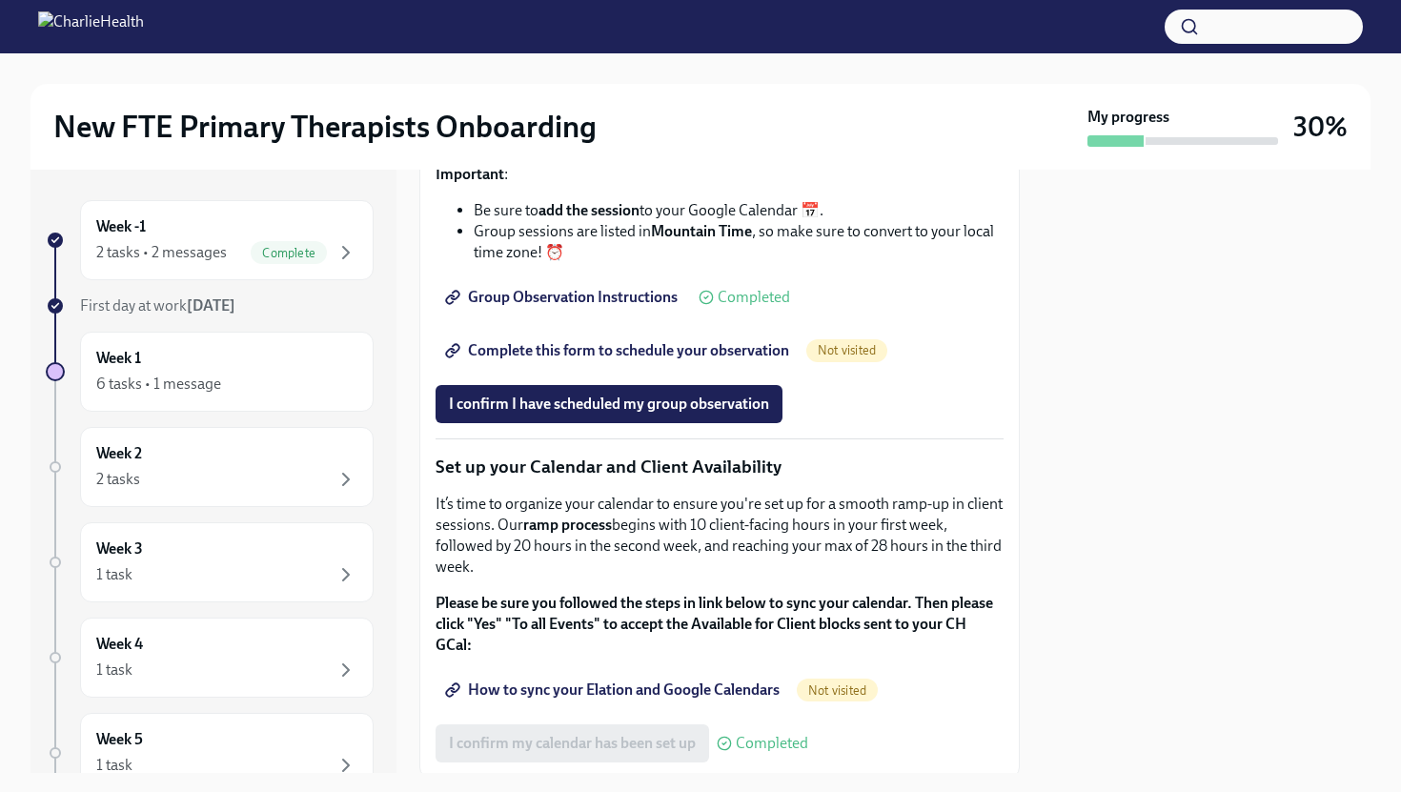
scroll to position [2842, 0]
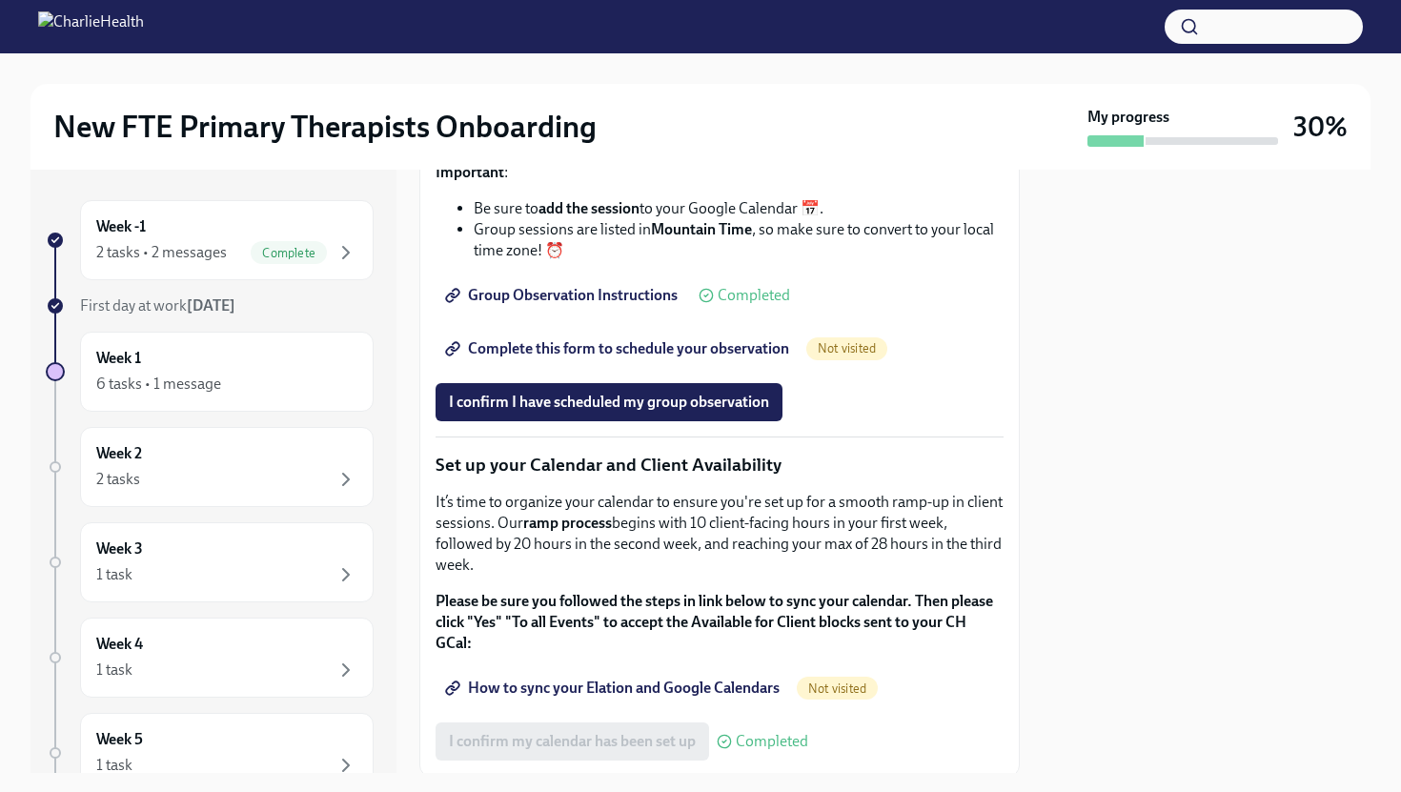
click at [610, 358] on span "Complete this form to schedule your observation" at bounding box center [619, 348] width 340 height 19
click at [608, 412] on span "I confirm I have scheduled my group observation" at bounding box center [609, 402] width 320 height 19
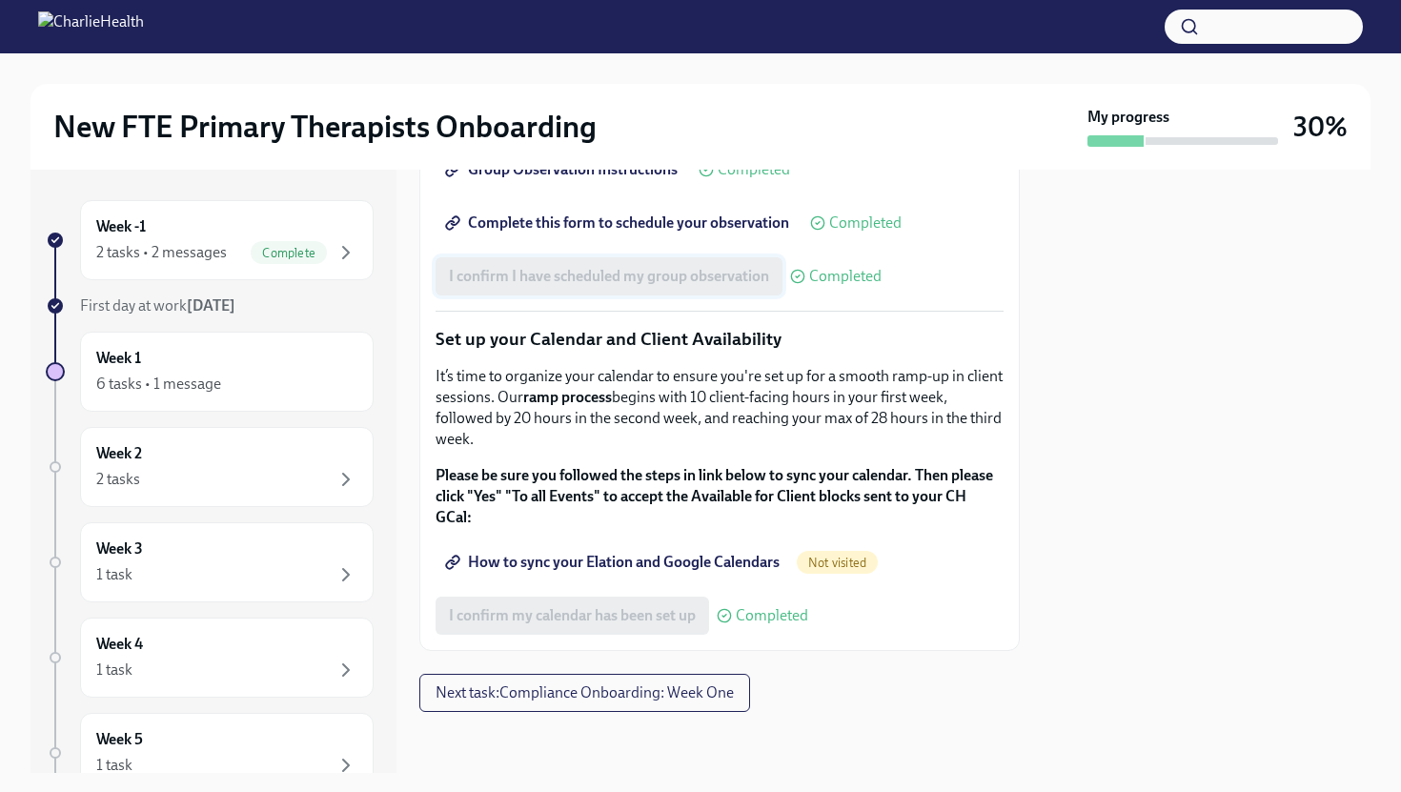
scroll to position [3114, 0]
click at [598, 566] on span "How to sync your Elation and Google Calendars" at bounding box center [614, 562] width 331 height 19
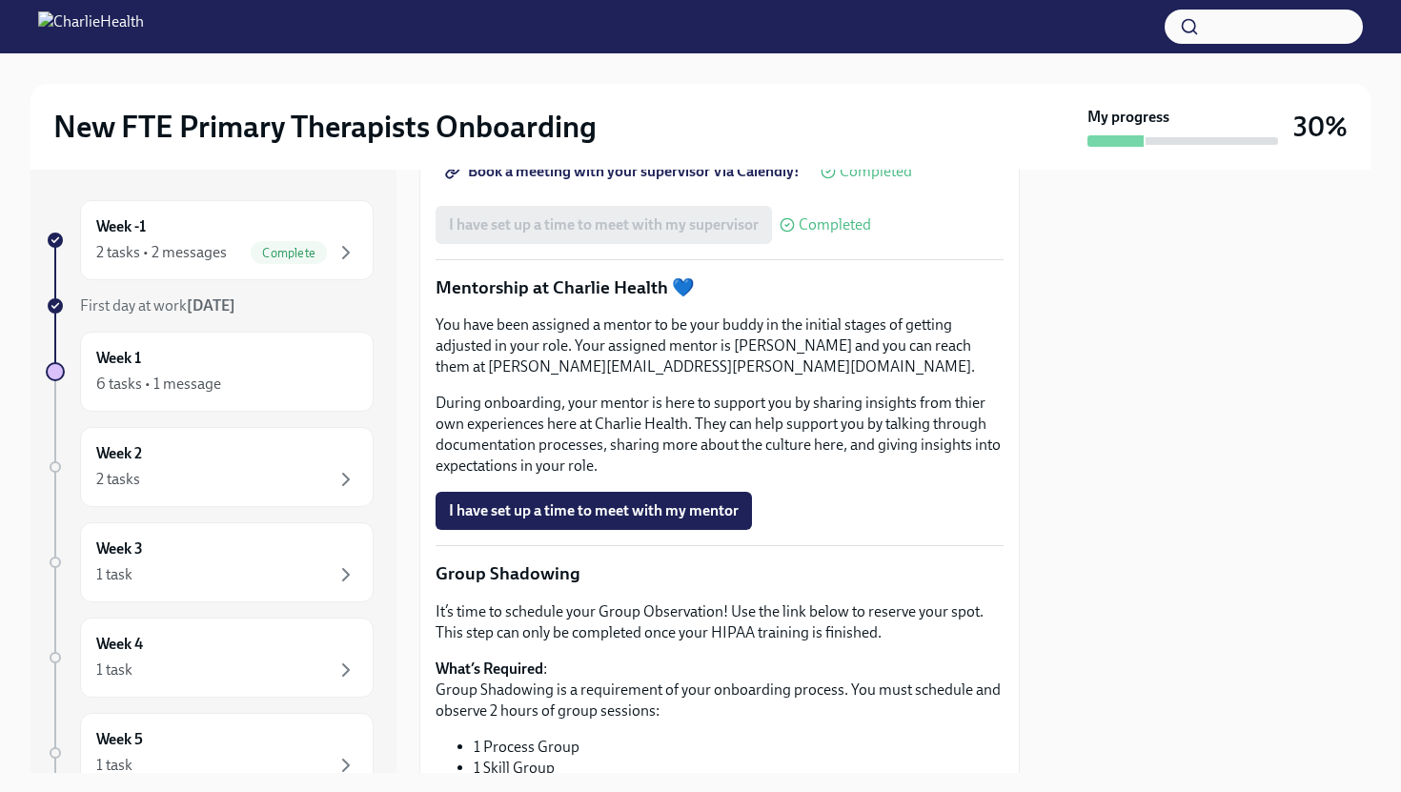
scroll to position [2059, 0]
click at [650, 521] on span "I have set up a time to meet with my mentor" at bounding box center [594, 511] width 290 height 19
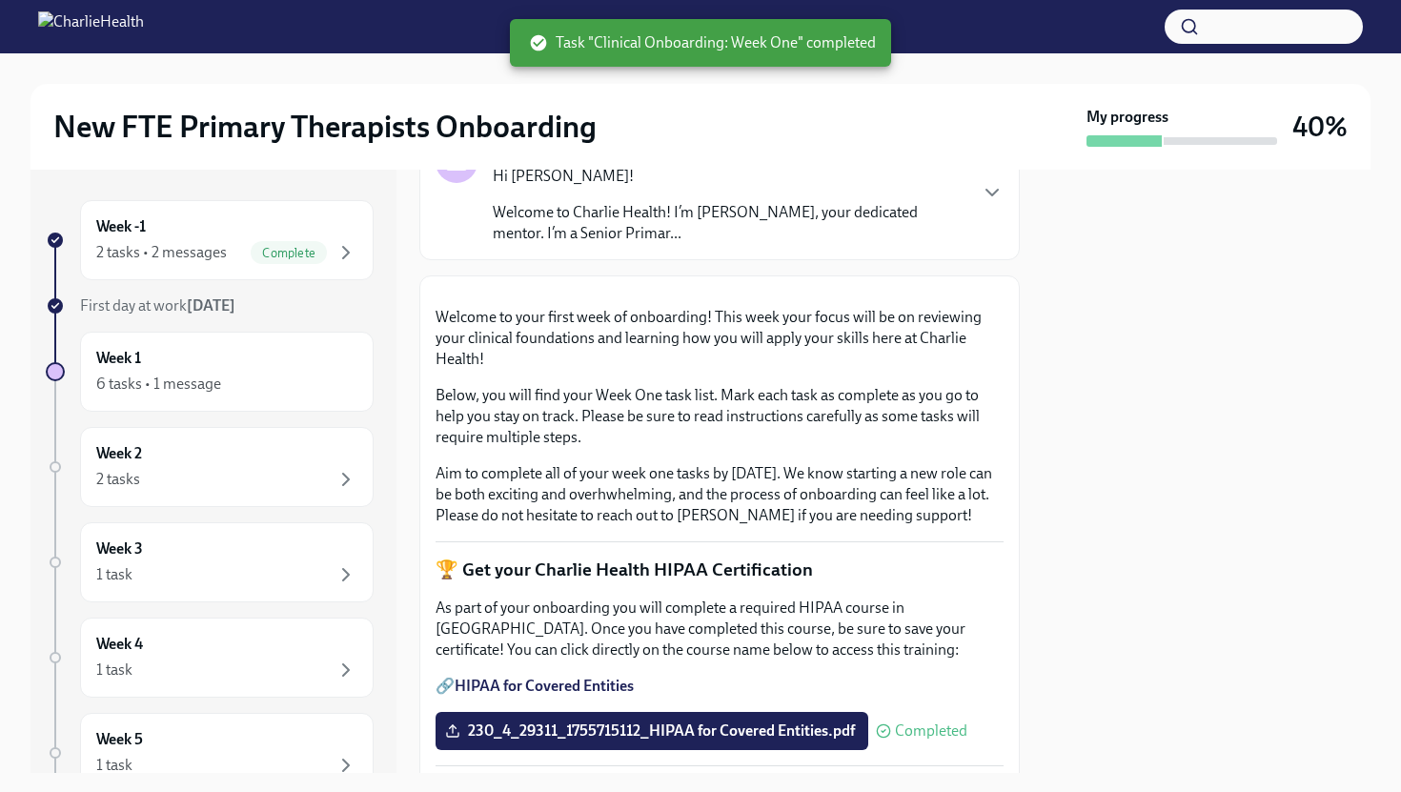
scroll to position [0, 0]
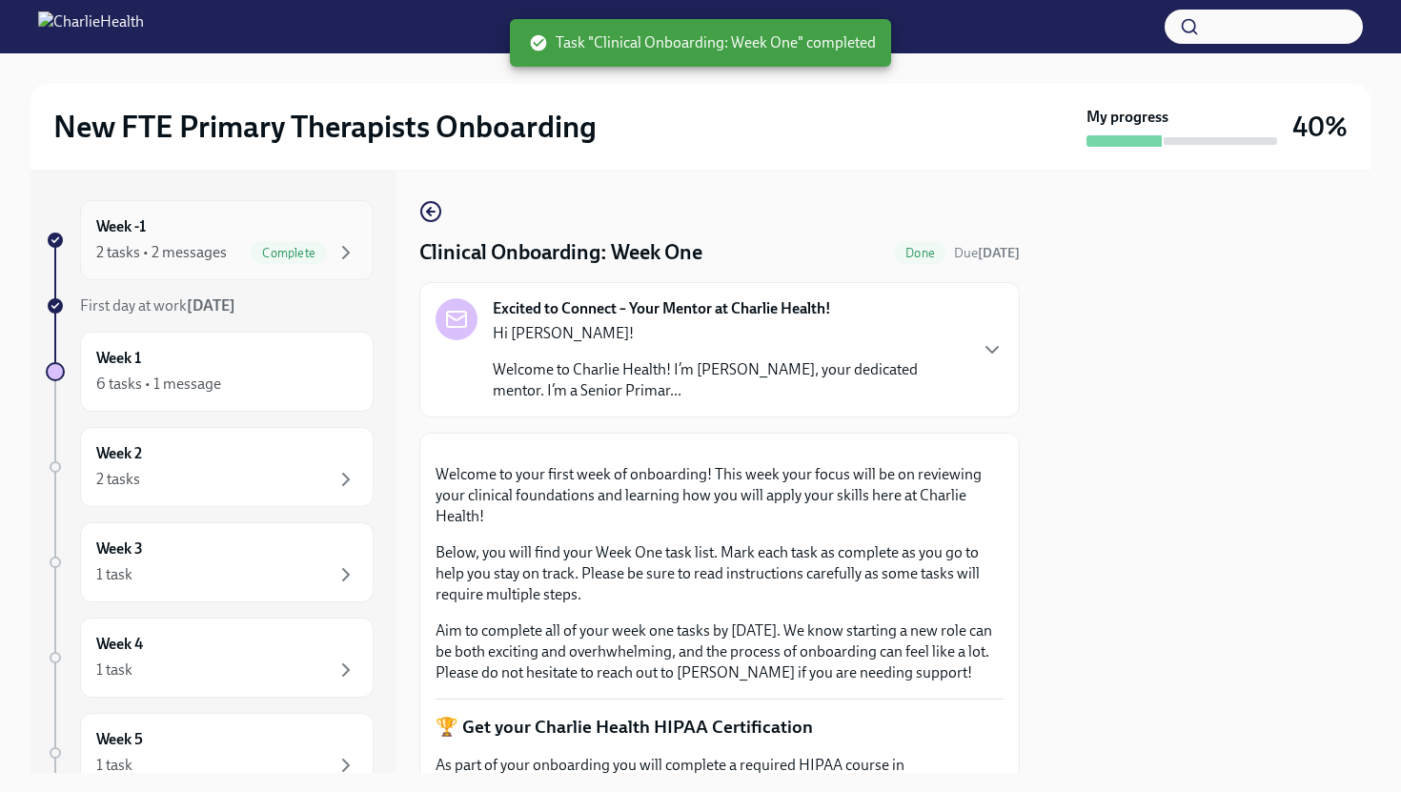
click at [275, 234] on div "Week -1 2 tasks • 2 messages Complete" at bounding box center [226, 240] width 261 height 48
